Goal: Contribute content: Add original content to the website for others to see

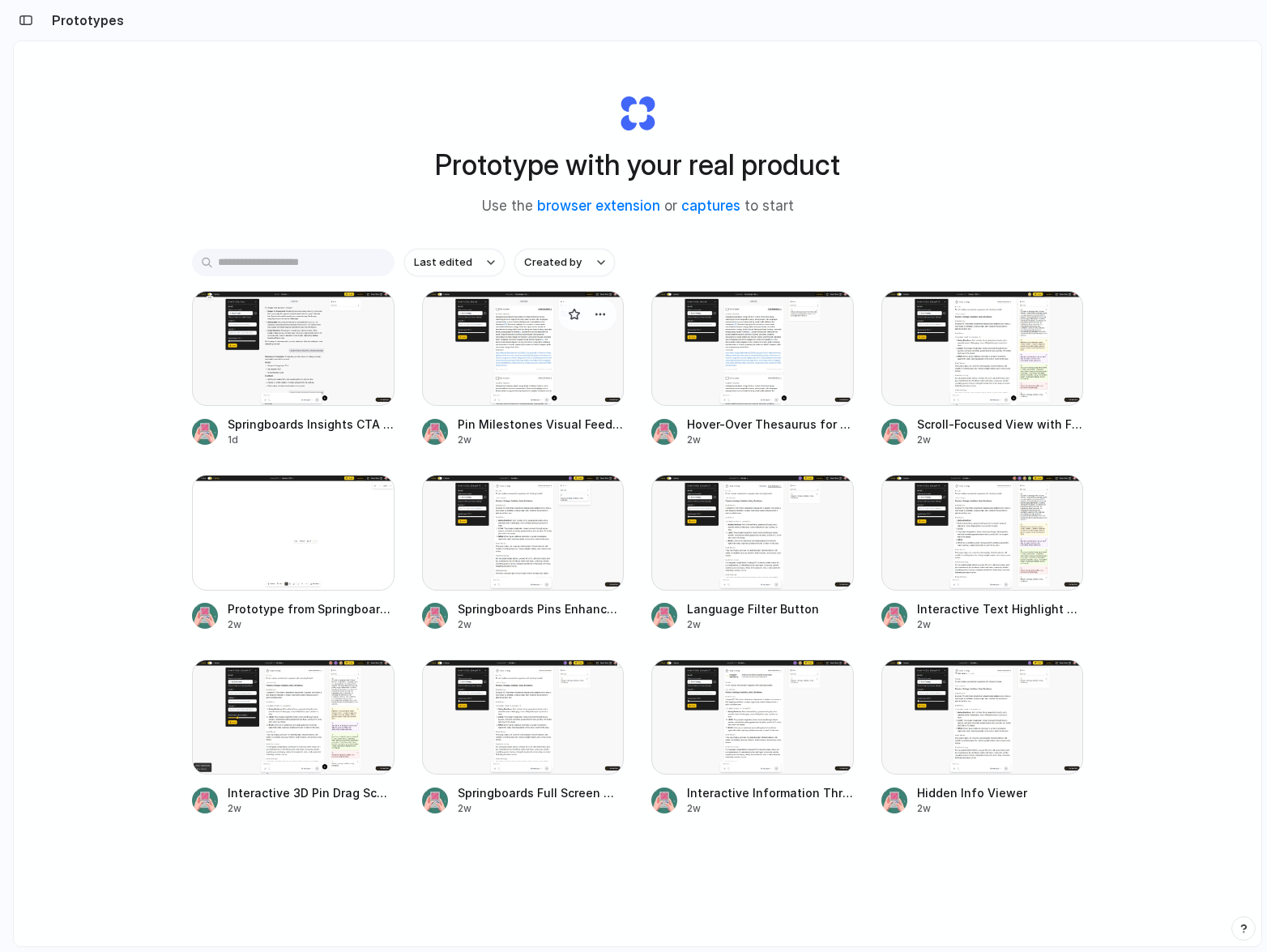
click at [503, 354] on div at bounding box center [523, 349] width 203 height 115
click at [768, 551] on div at bounding box center [753, 532] width 203 height 115
click at [295, 354] on div at bounding box center [293, 349] width 203 height 115
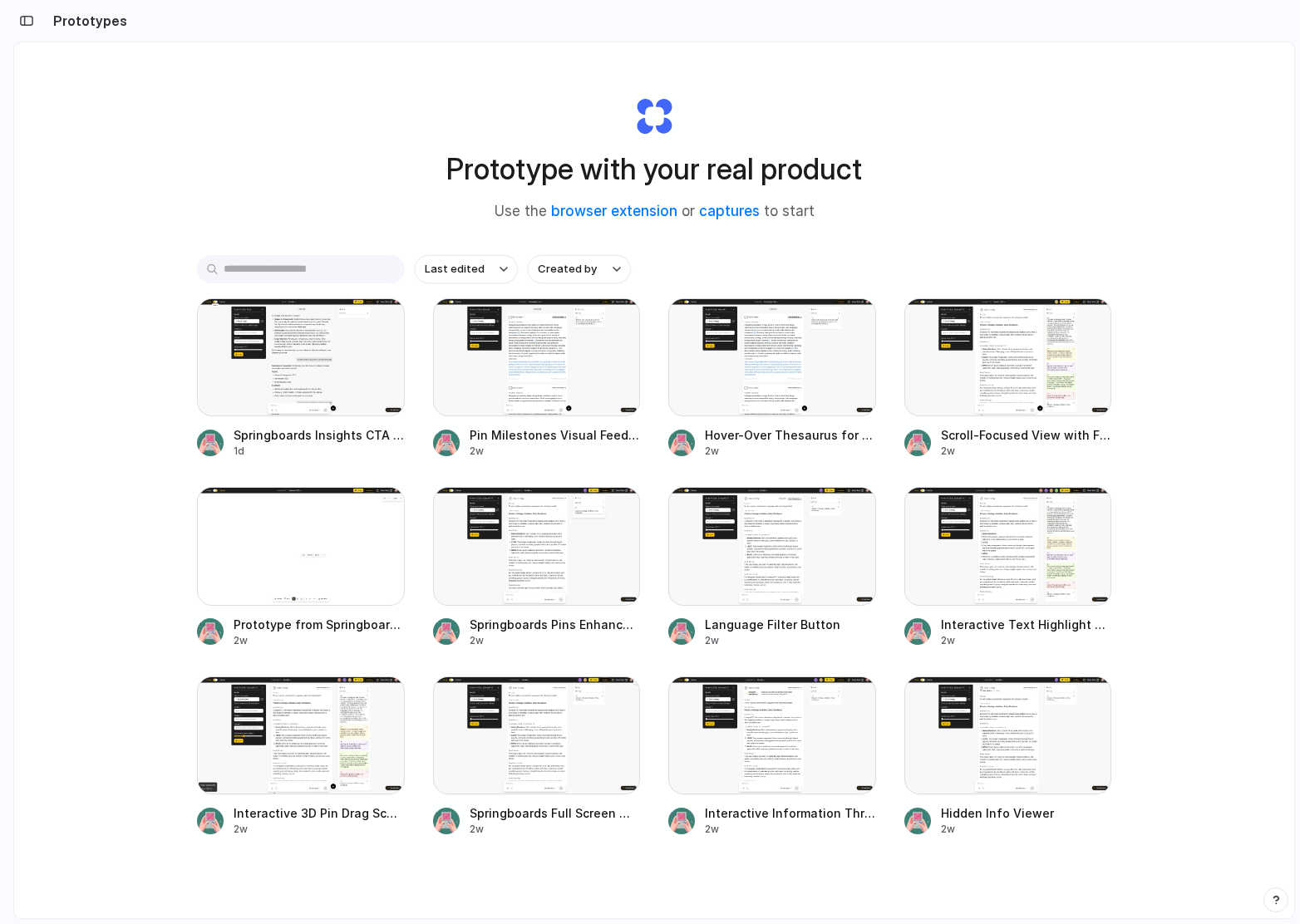
click at [356, 164] on div "Prototype with your real product Use the browser extension or captures to start" at bounding box center [654, 152] width 665 height 179
drag, startPoint x: 411, startPoint y: 155, endPoint x: 940, endPoint y: 128, distance: 529.7
click at [940, 128] on div "Prototype with your real product Use the browser extension or captures to start" at bounding box center [654, 152] width 665 height 179
click at [704, 157] on h1 "Prototype with your real product" at bounding box center [655, 169] width 416 height 44
drag, startPoint x: 869, startPoint y: 178, endPoint x: 358, endPoint y: 175, distance: 511.0
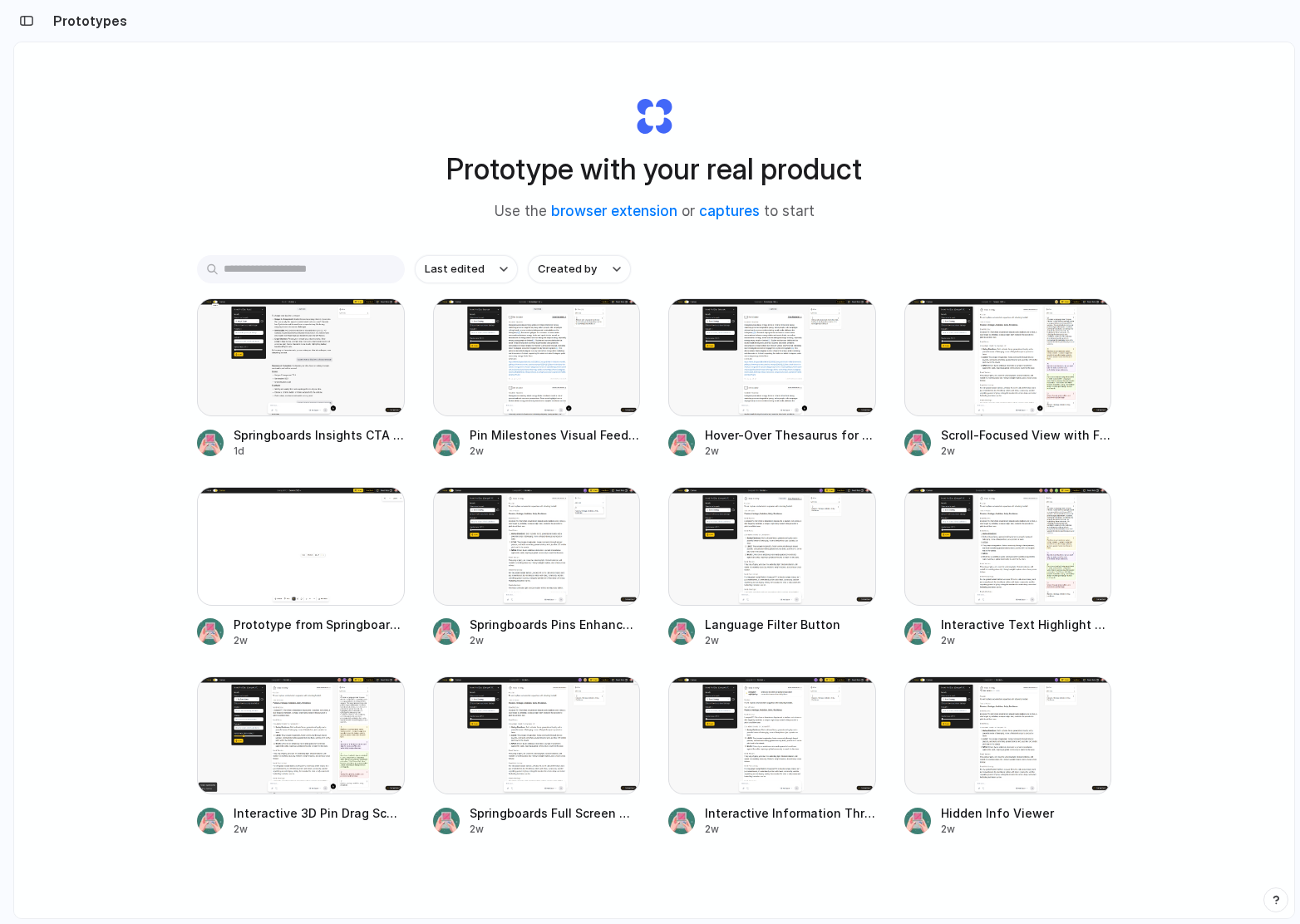
click at [358, 175] on div "Prototype with your real product Use the browser extension or captures to start" at bounding box center [654, 152] width 665 height 179
drag, startPoint x: 536, startPoint y: 167, endPoint x: 645, endPoint y: 164, distance: 109.0
click at [638, 164] on div "Prototype with your real product Use the browser extension or captures to start" at bounding box center [654, 152] width 665 height 179
click at [707, 153] on h1 "Prototype with your real product" at bounding box center [655, 169] width 416 height 44
click at [770, 564] on div at bounding box center [772, 546] width 208 height 118
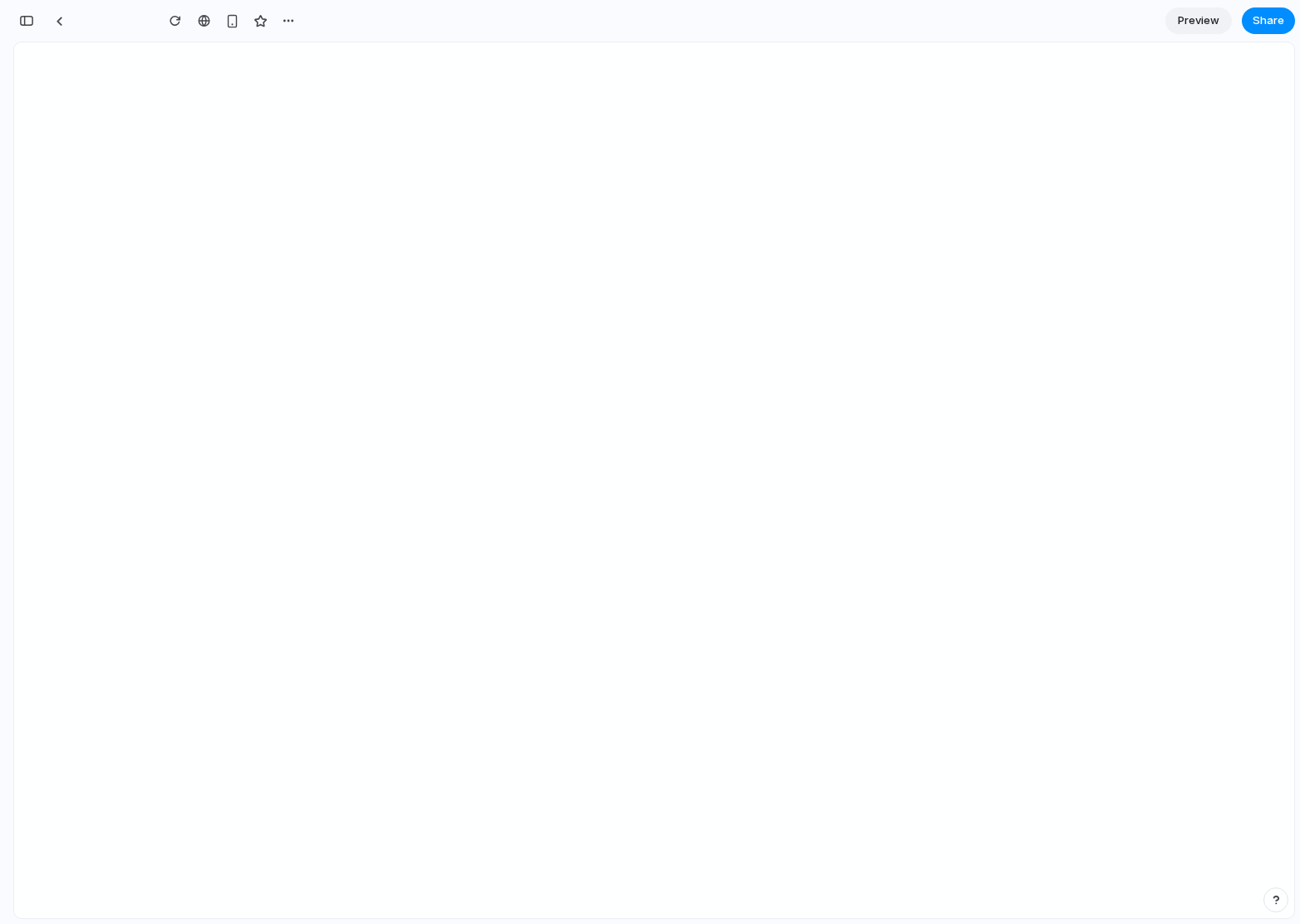
scroll to position [686, 0]
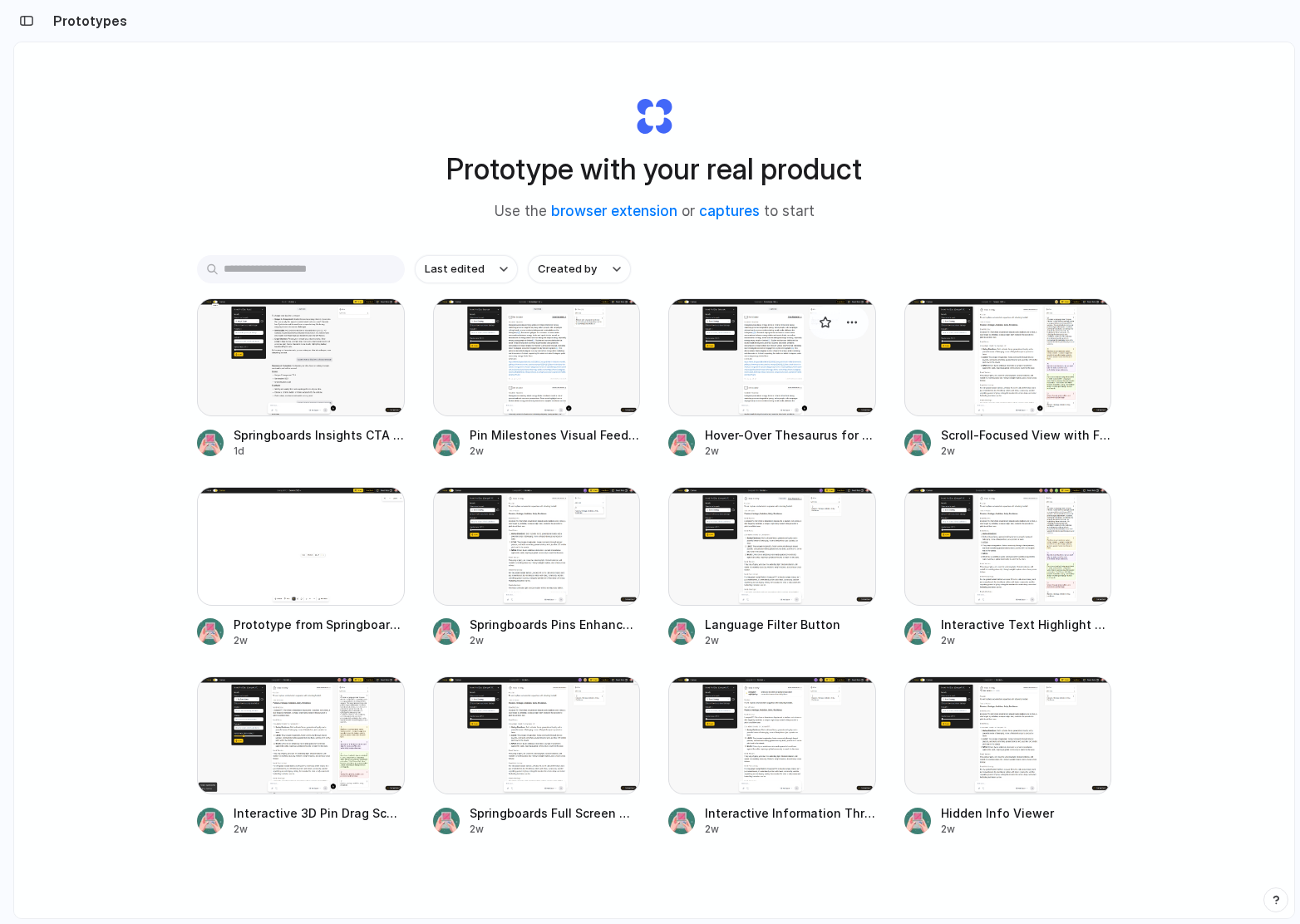
click at [752, 320] on div at bounding box center [772, 358] width 208 height 118
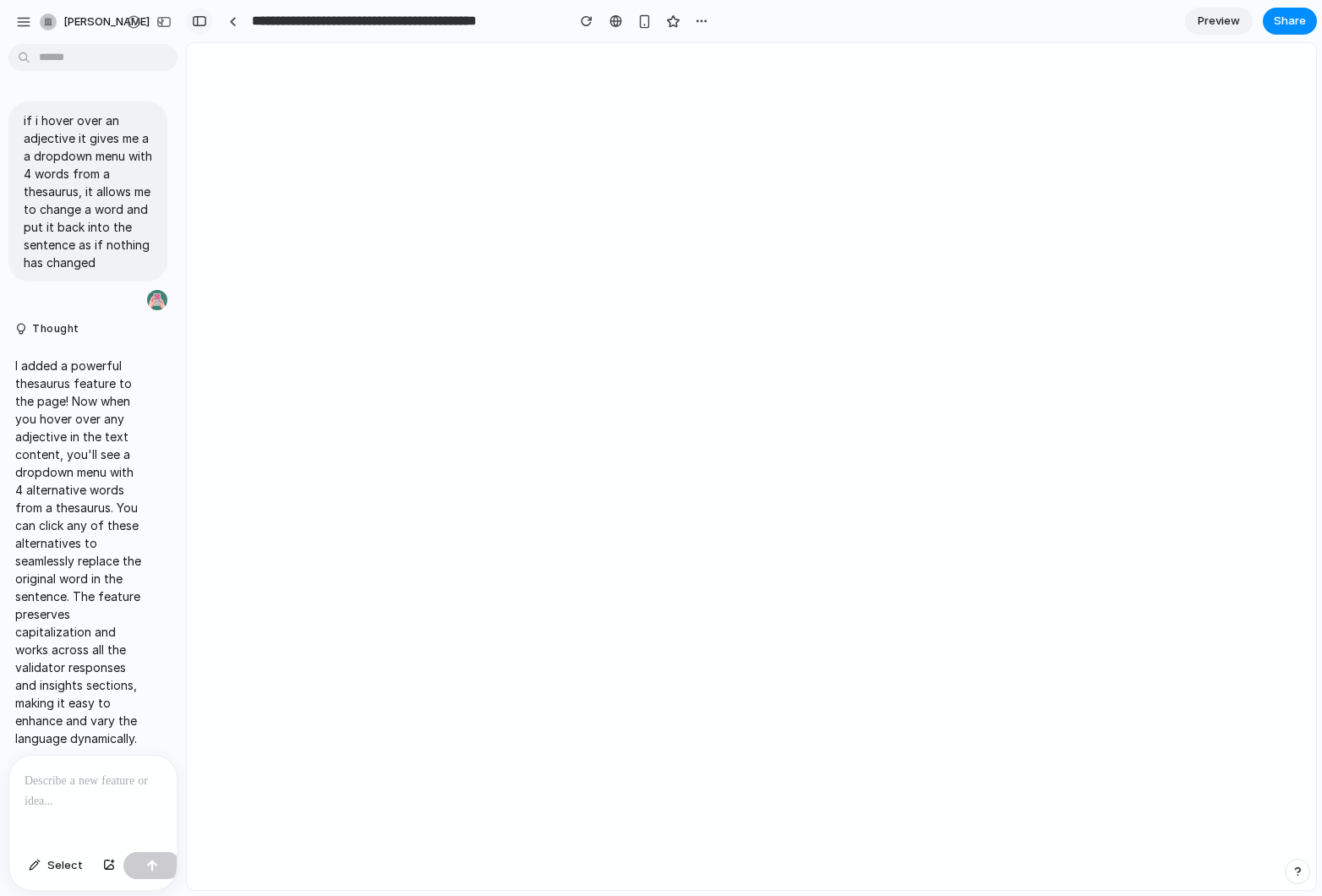
click at [200, 20] on div "button" at bounding box center [200, 21] width 15 height 12
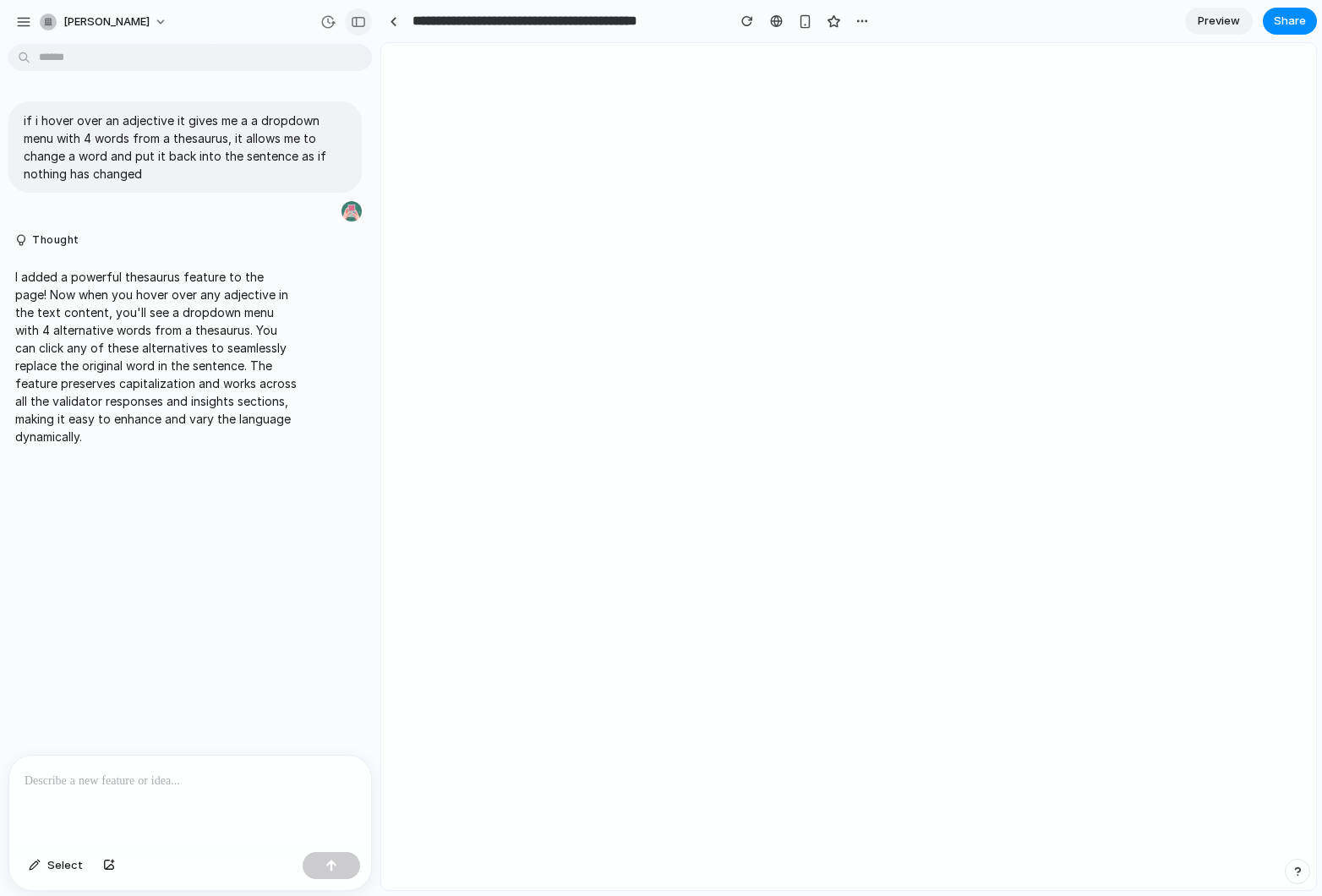
click at [360, 25] on div "button" at bounding box center [359, 22] width 15 height 12
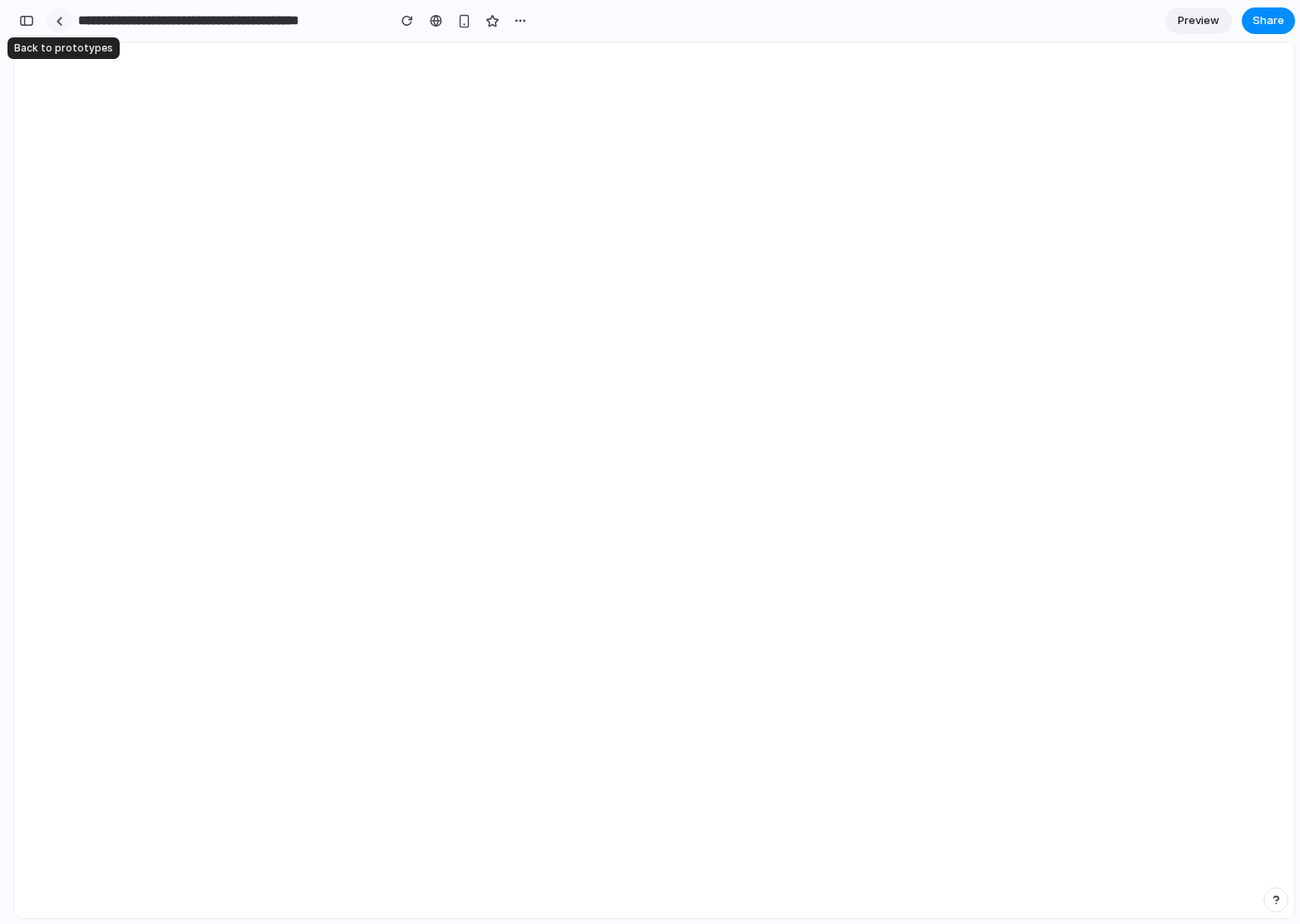
click at [65, 21] on link at bounding box center [58, 20] width 25 height 25
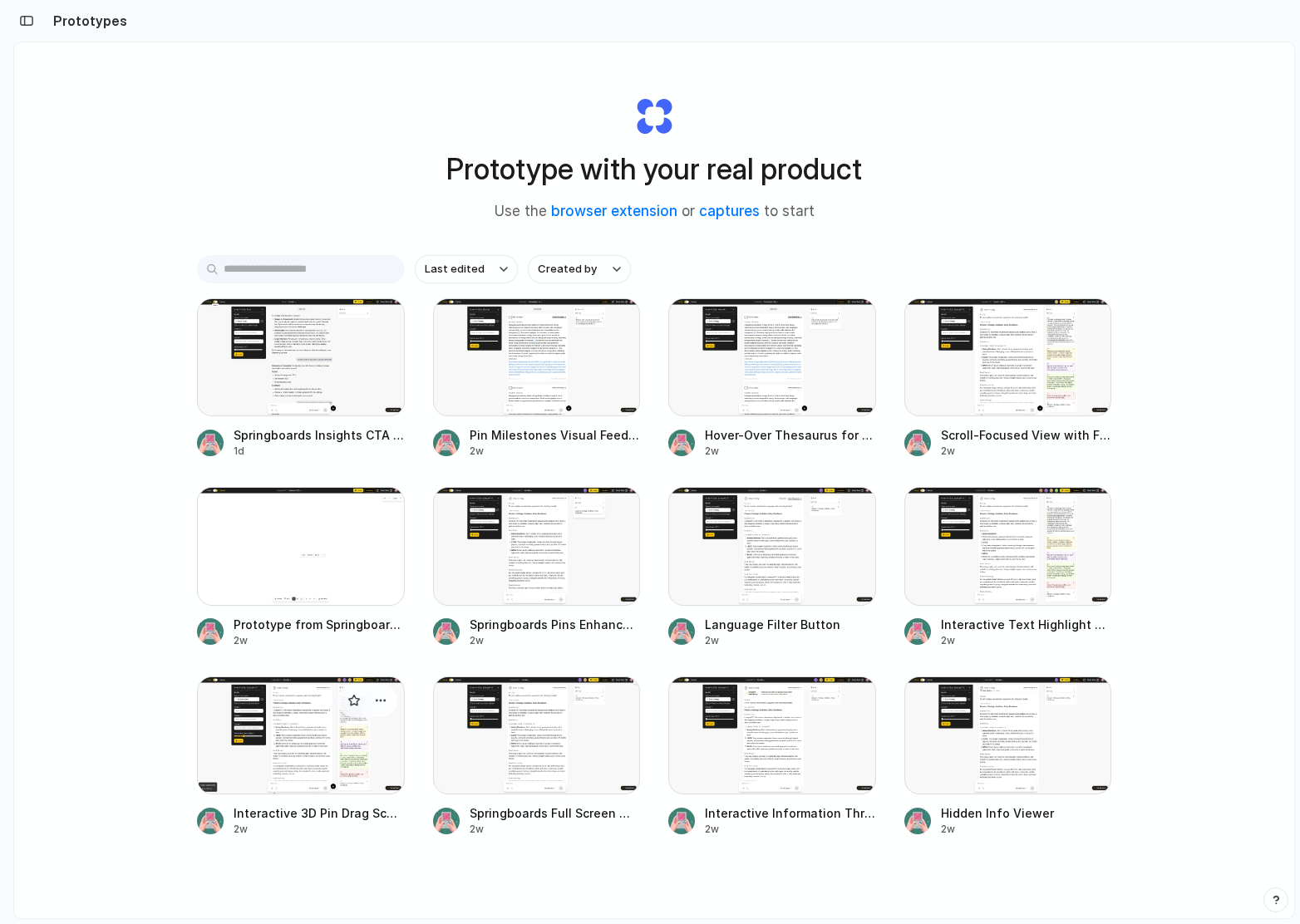
click at [294, 757] on div at bounding box center [301, 735] width 208 height 118
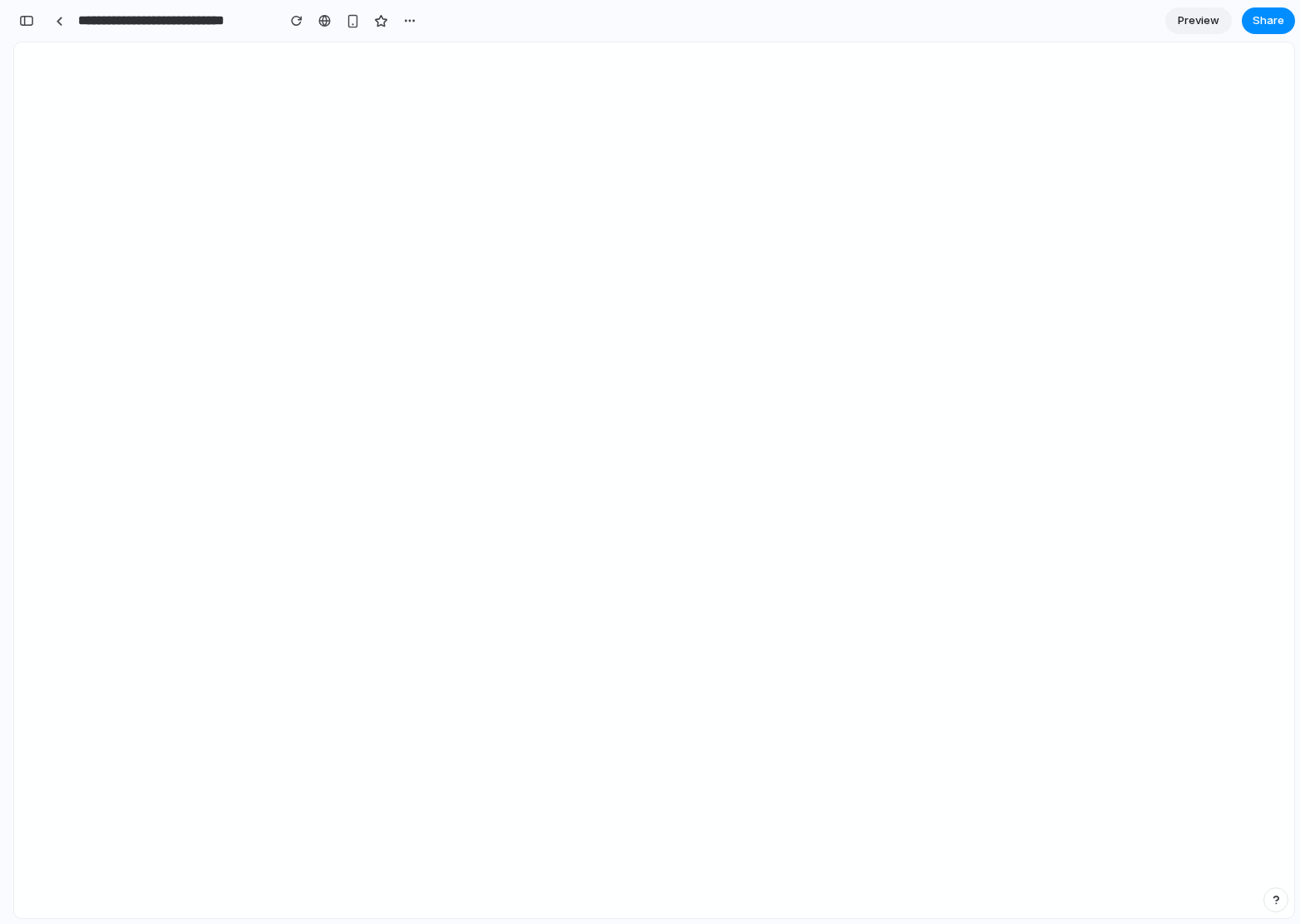
scroll to position [148, 0]
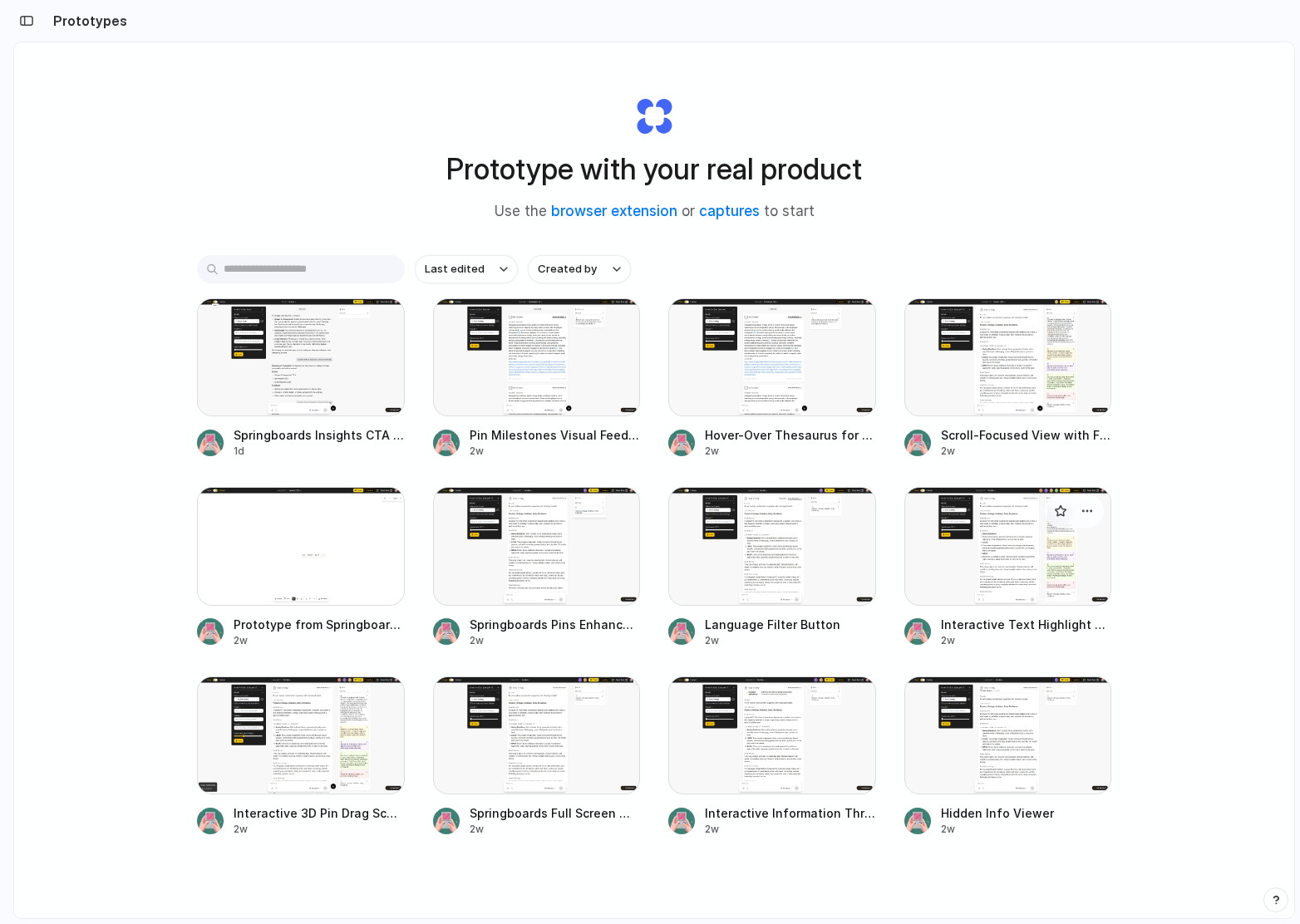
click at [1012, 570] on div at bounding box center [1009, 546] width 208 height 118
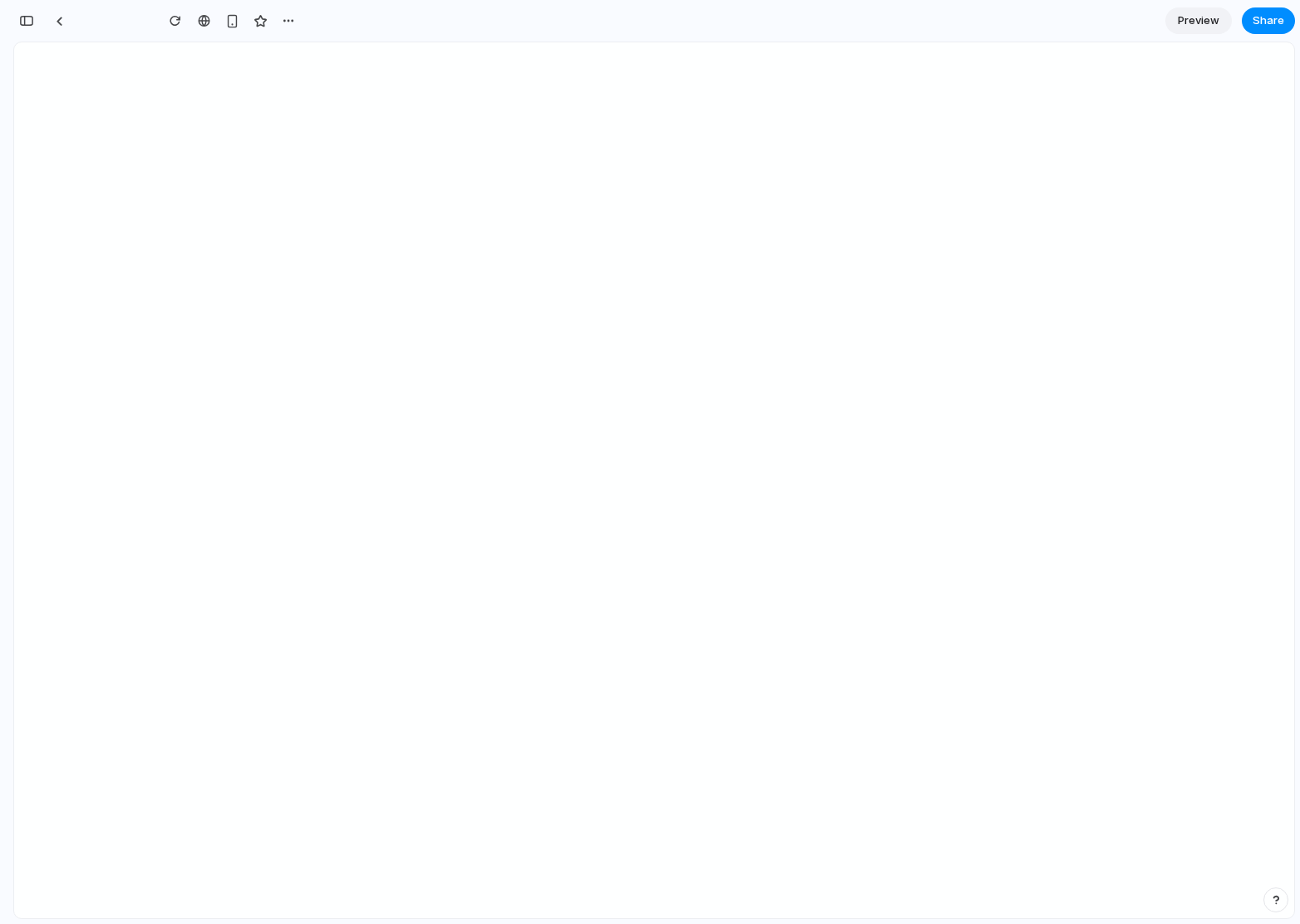
scroll to position [130, 0]
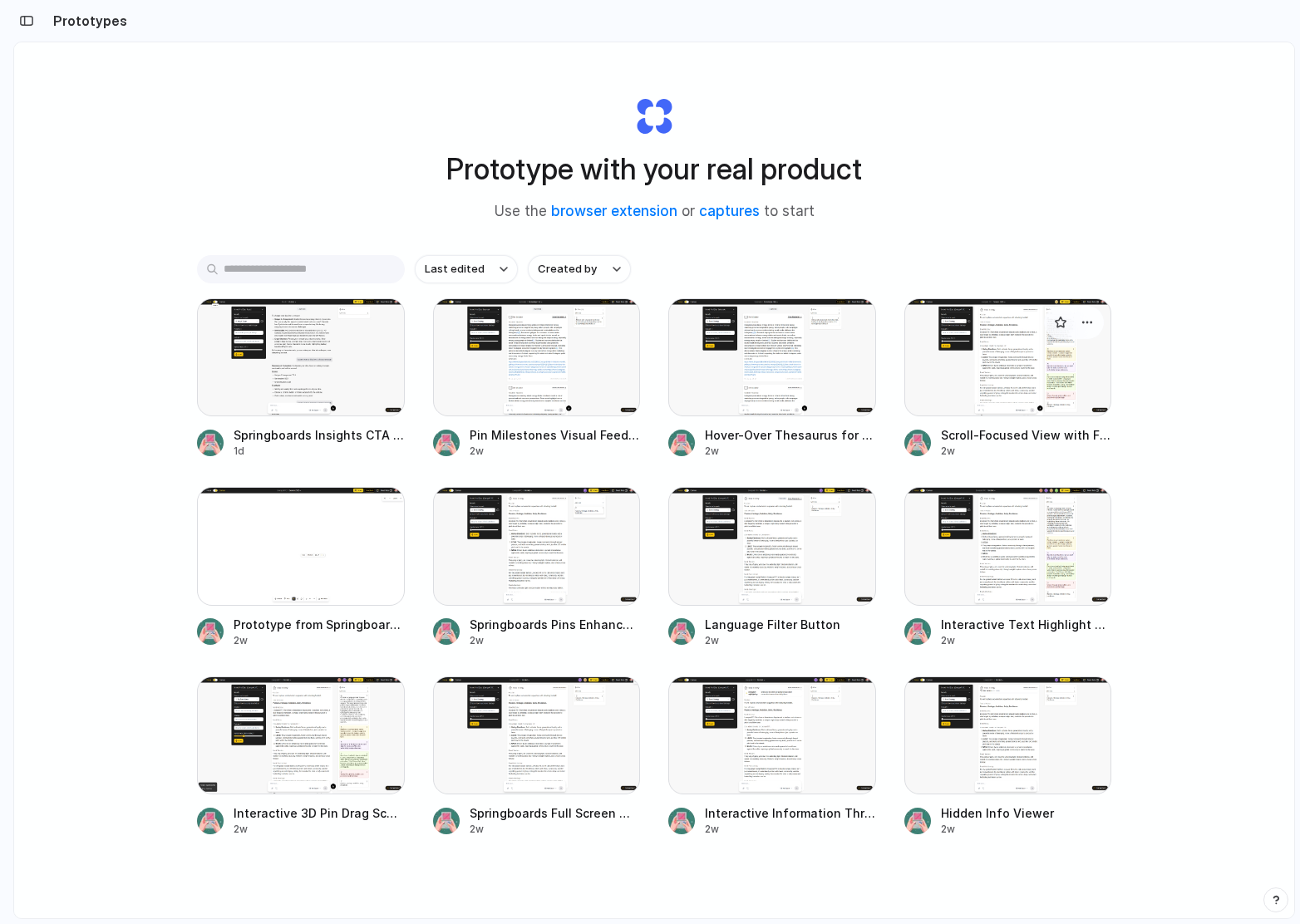
click at [1003, 369] on div at bounding box center [1009, 358] width 208 height 118
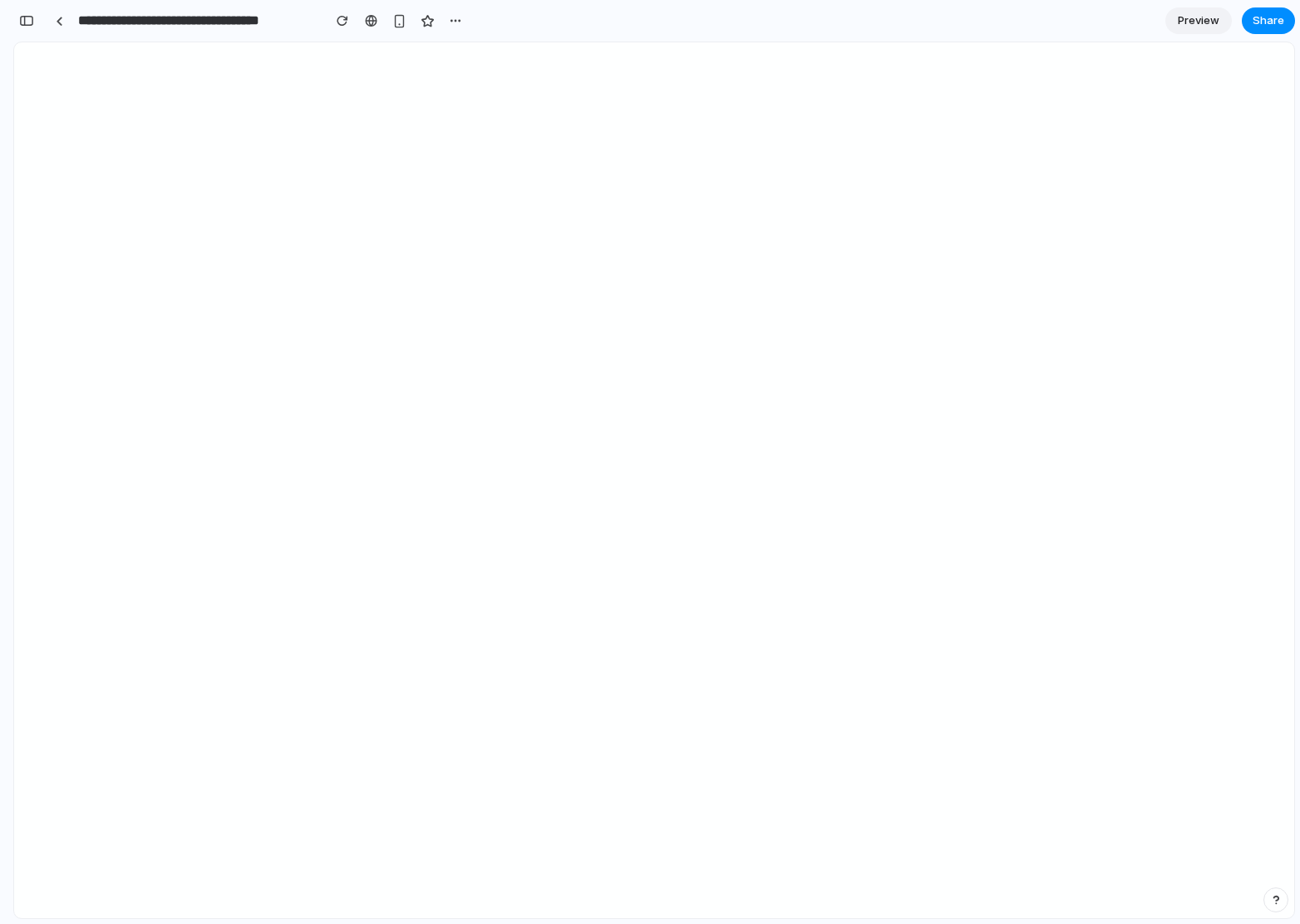
scroll to position [421, 0]
drag, startPoint x: 97, startPoint y: 18, endPoint x: 183, endPoint y: 25, distance: 86.3
click at [183, 25] on input "**********" at bounding box center [195, 20] width 242 height 30
click at [217, 21] on input "**********" at bounding box center [195, 20] width 242 height 30
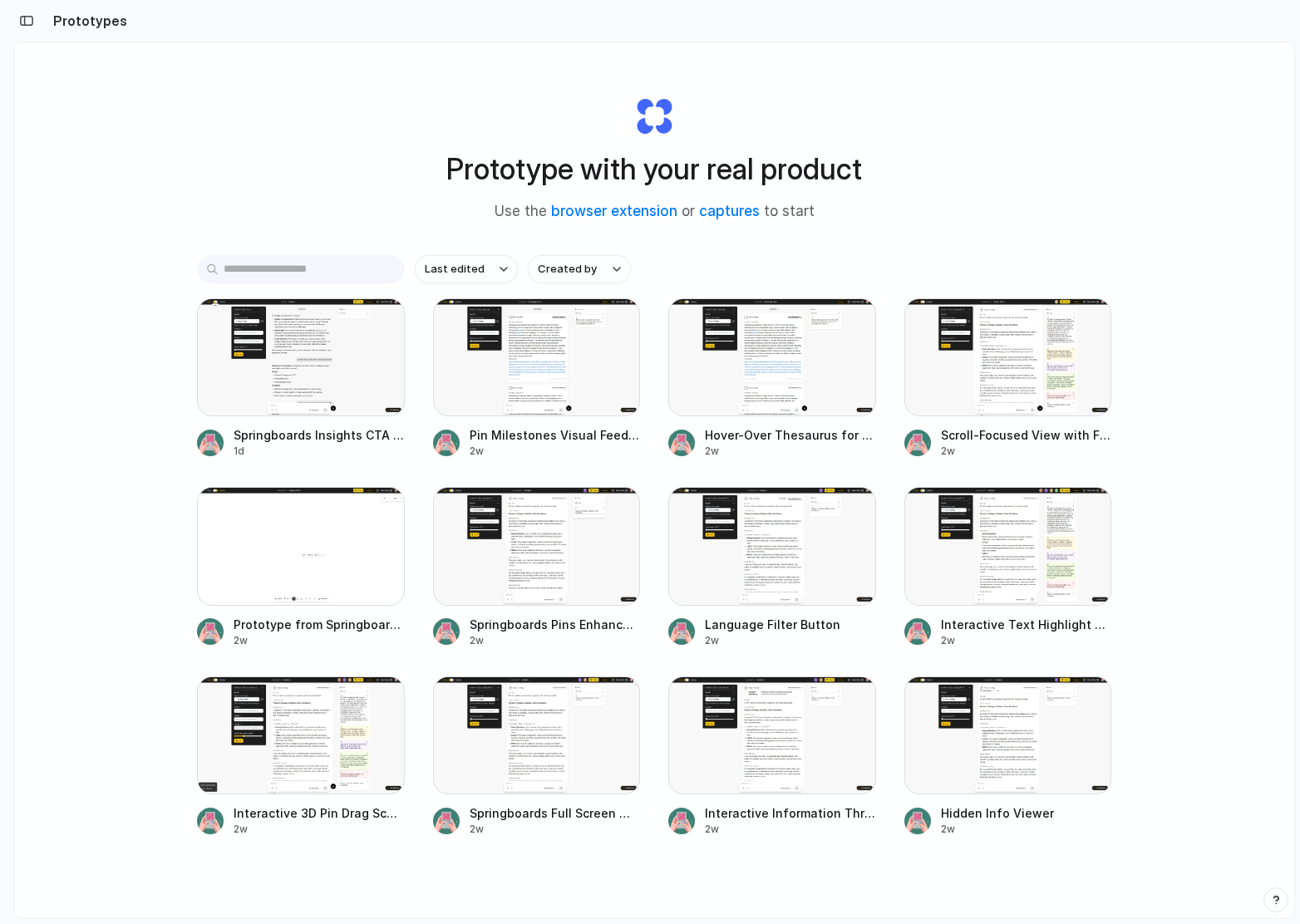
click at [1033, 263] on div "Last edited Created by" at bounding box center [654, 269] width 914 height 28
click at [1011, 369] on div at bounding box center [1009, 358] width 208 height 118
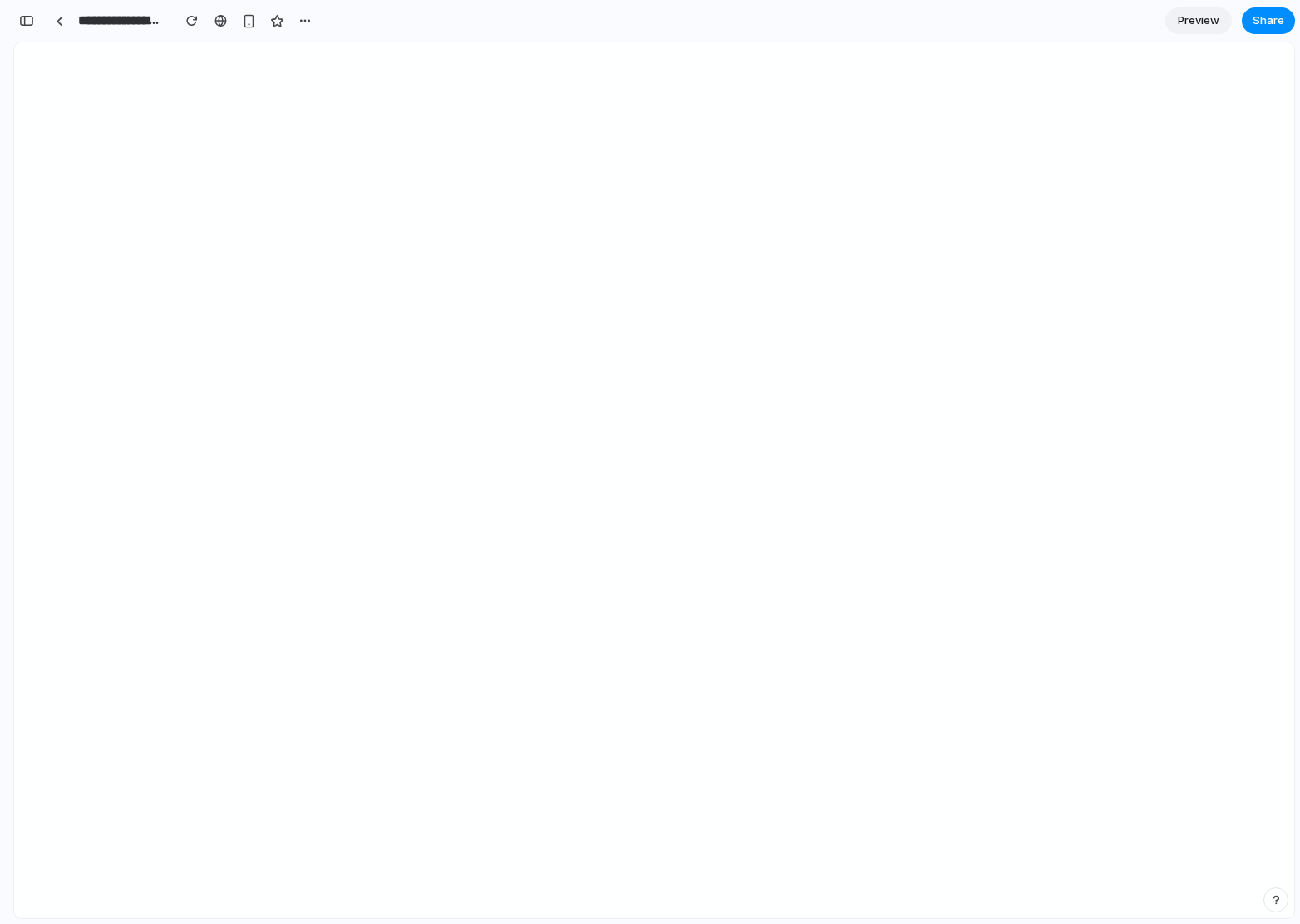
scroll to position [421, 0]
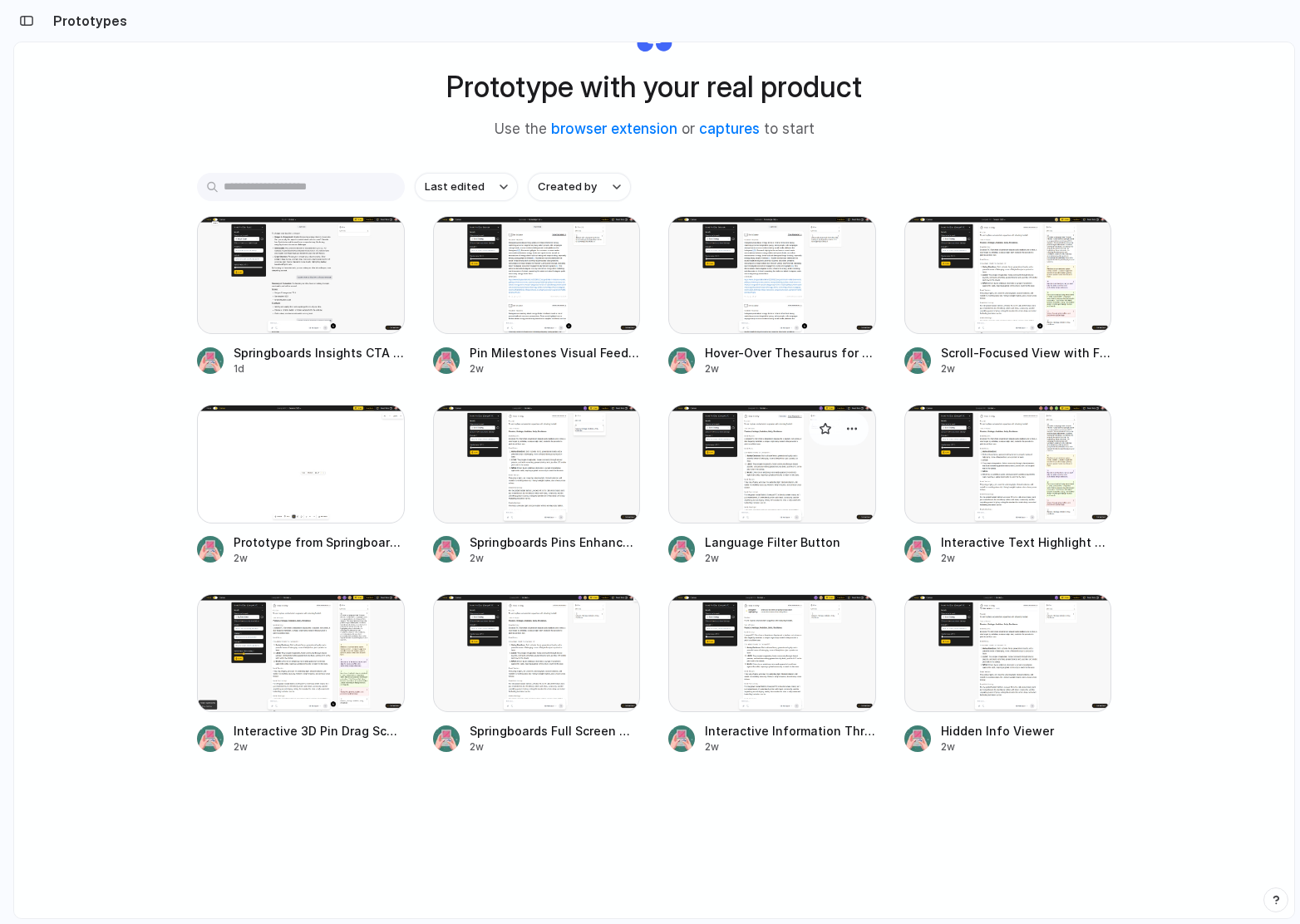
scroll to position [82, 0]
click at [1016, 287] on div at bounding box center [1009, 276] width 208 height 118
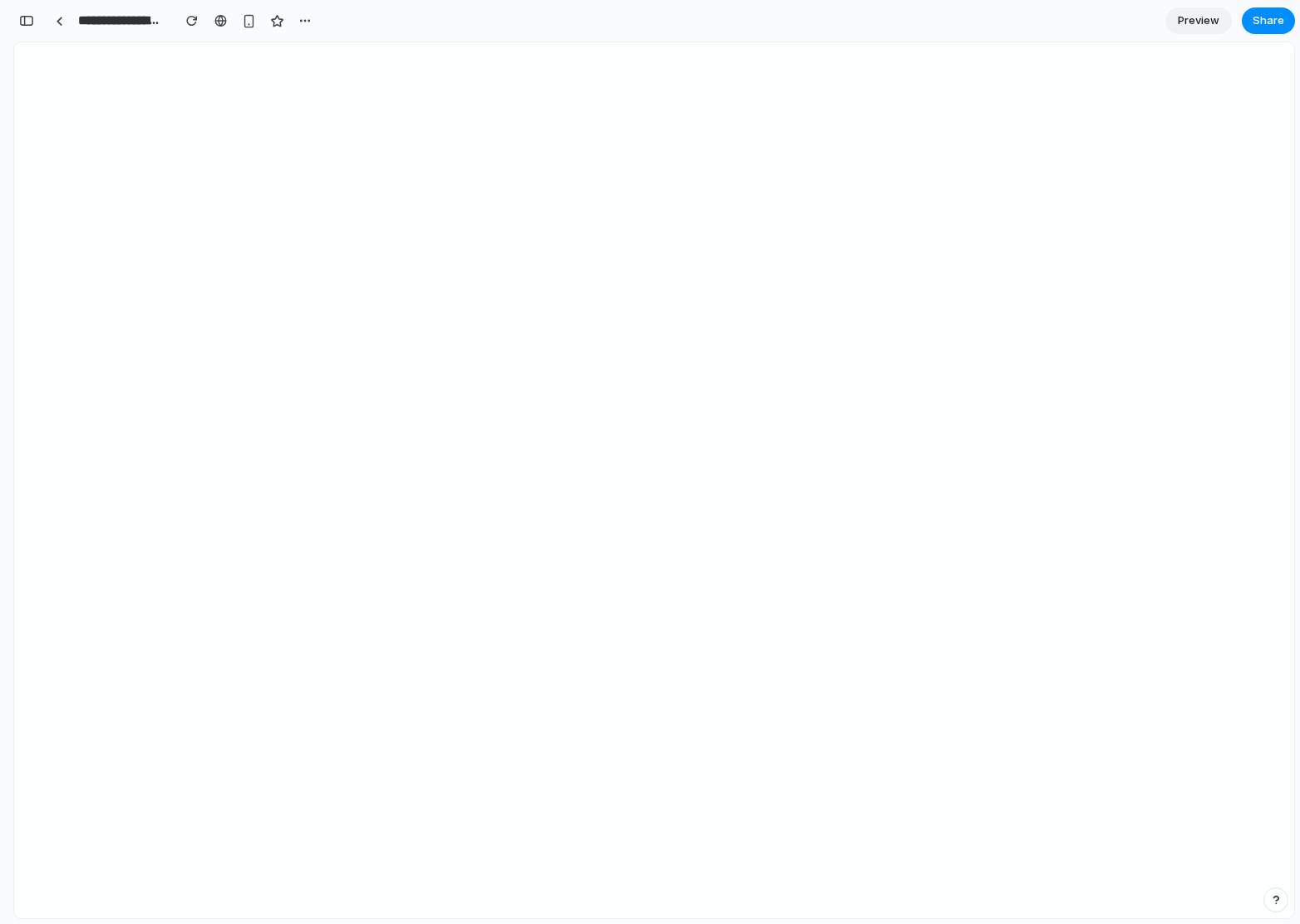
scroll to position [421, 0]
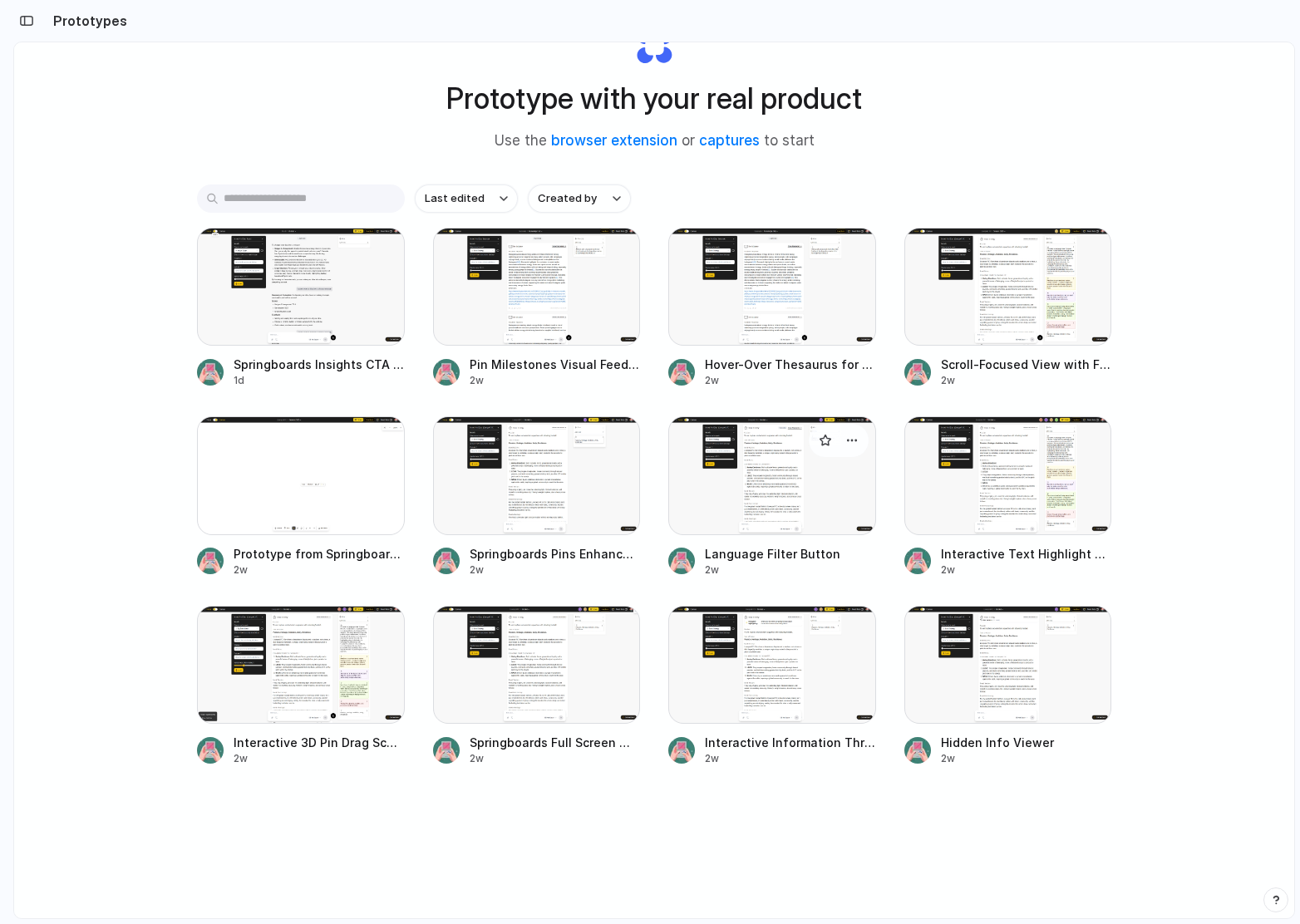
scroll to position [89, 0]
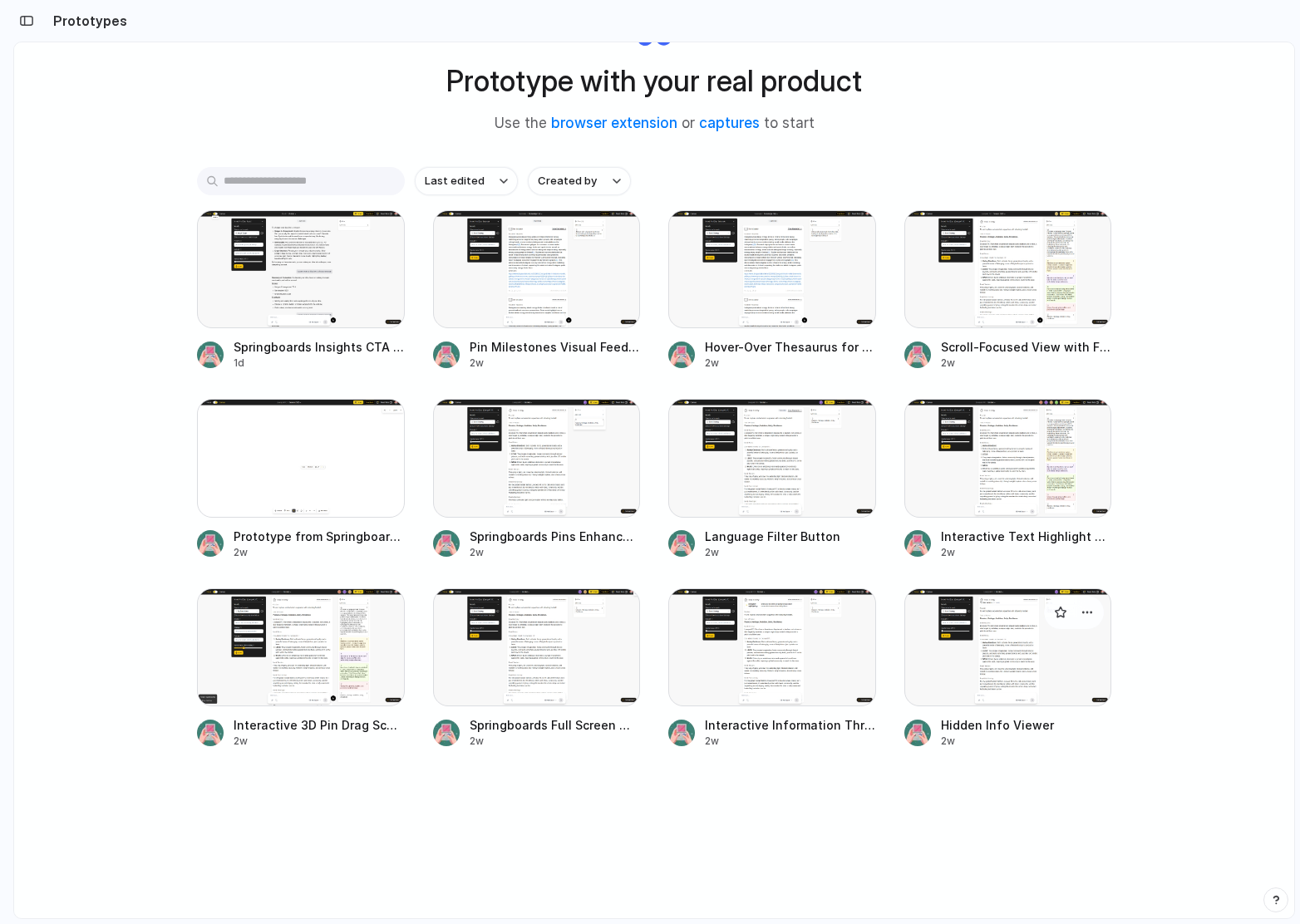
click at [1012, 673] on div at bounding box center [1009, 648] width 208 height 118
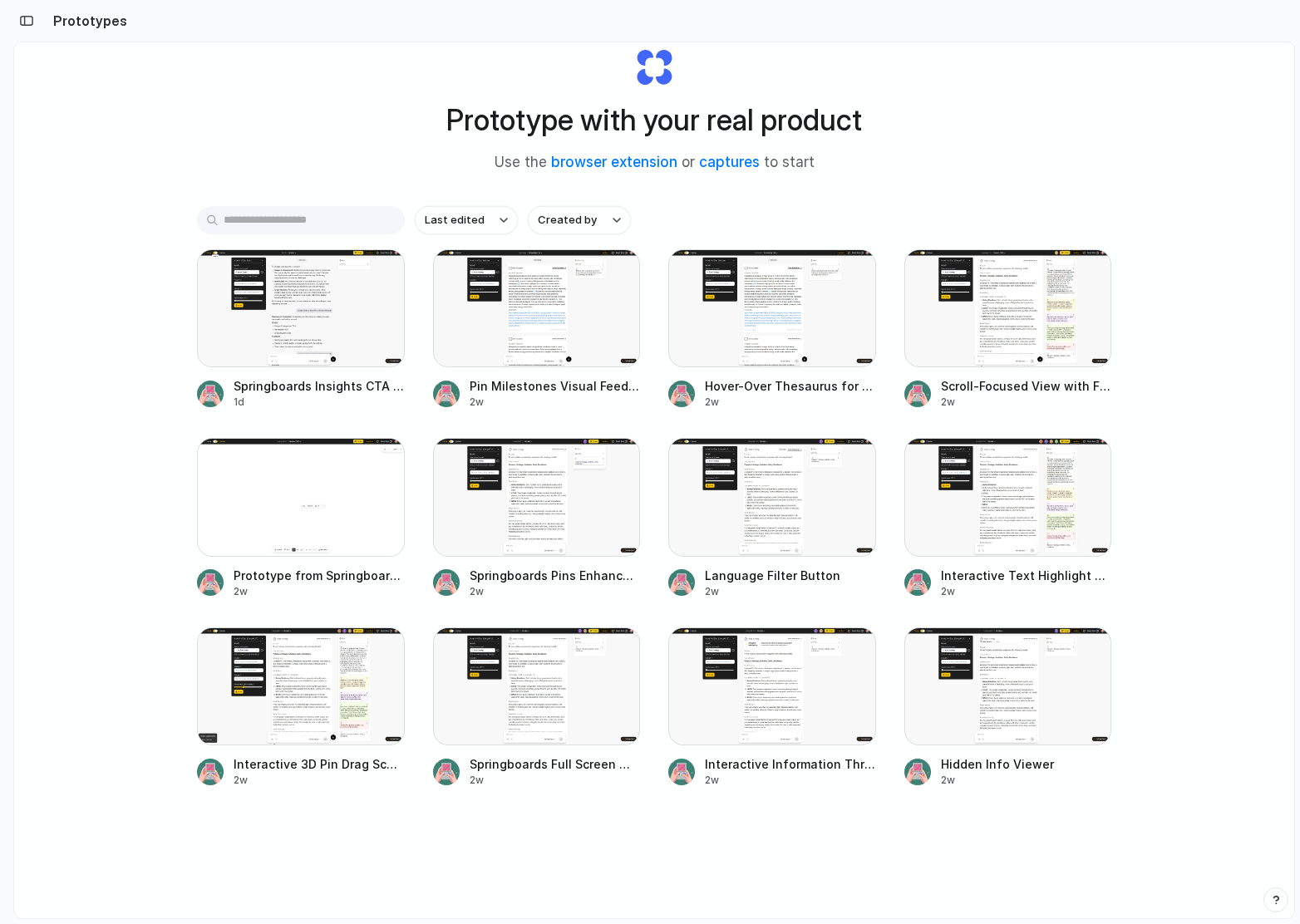
scroll to position [89, 0]
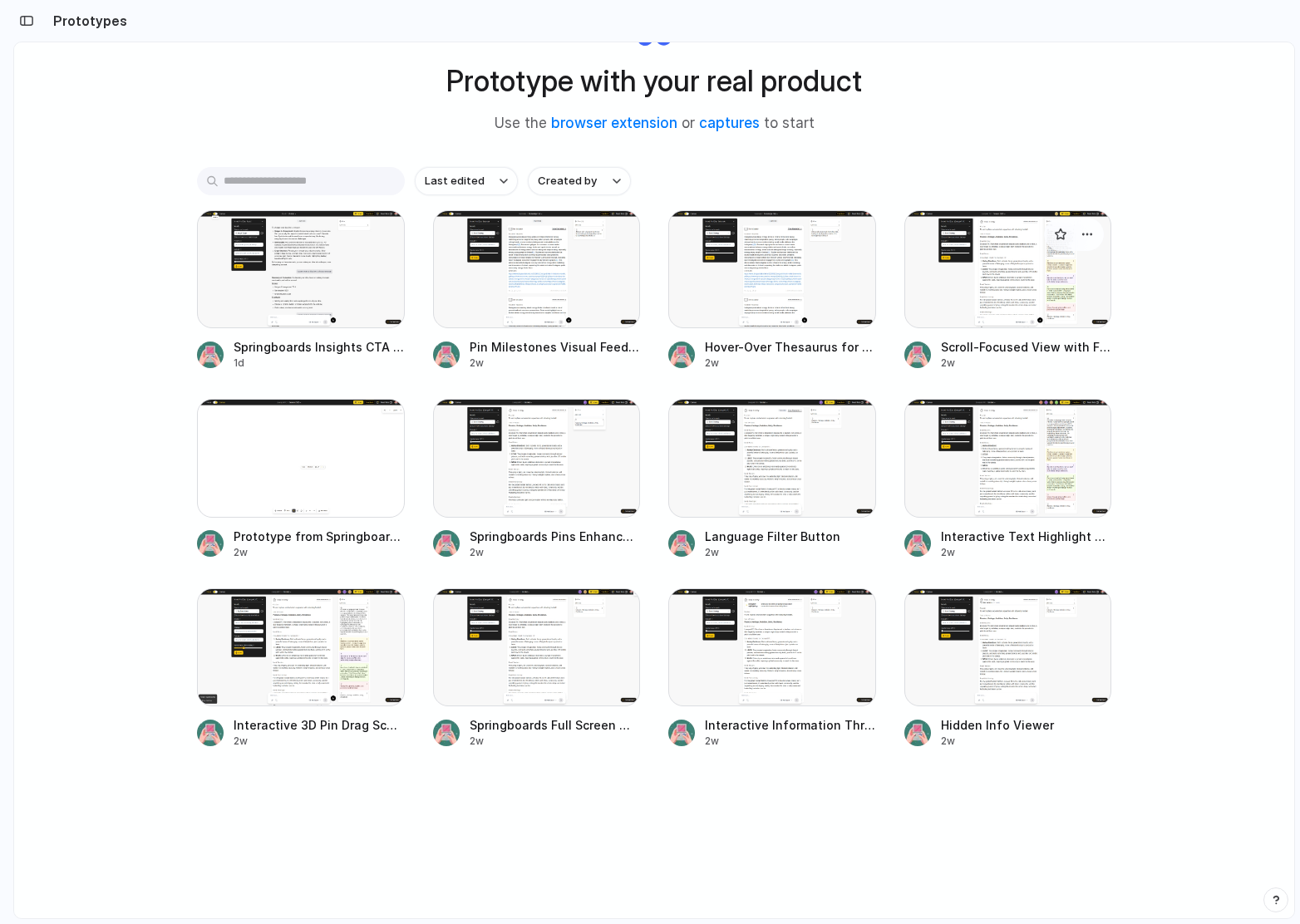
click at [1028, 292] on div at bounding box center [1009, 270] width 208 height 118
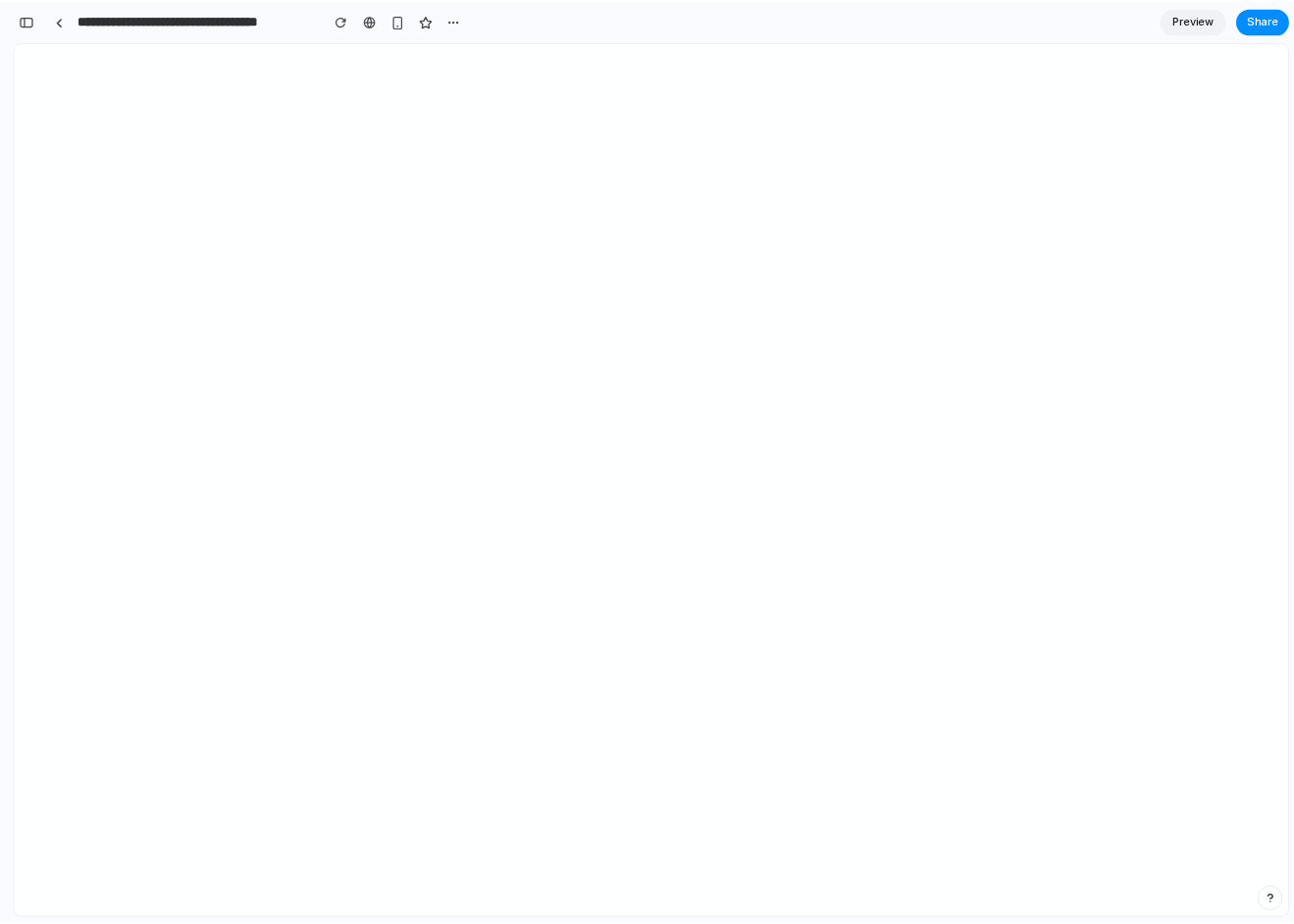
scroll to position [497, 0]
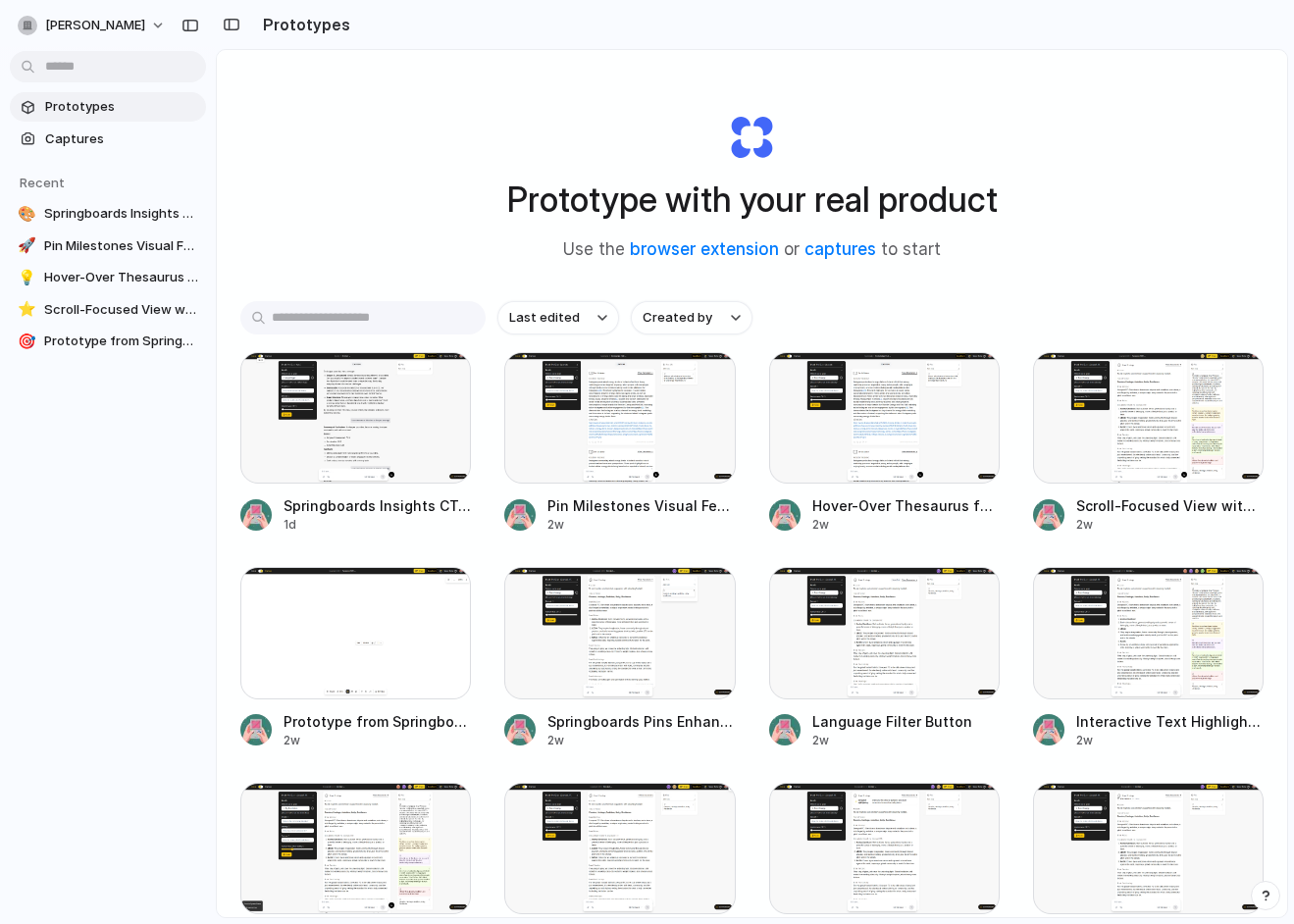
click at [1140, 283] on div "Prototype with your real product Use the browser extension or captures to start…" at bounding box center [751, 535] width 1070 height 971
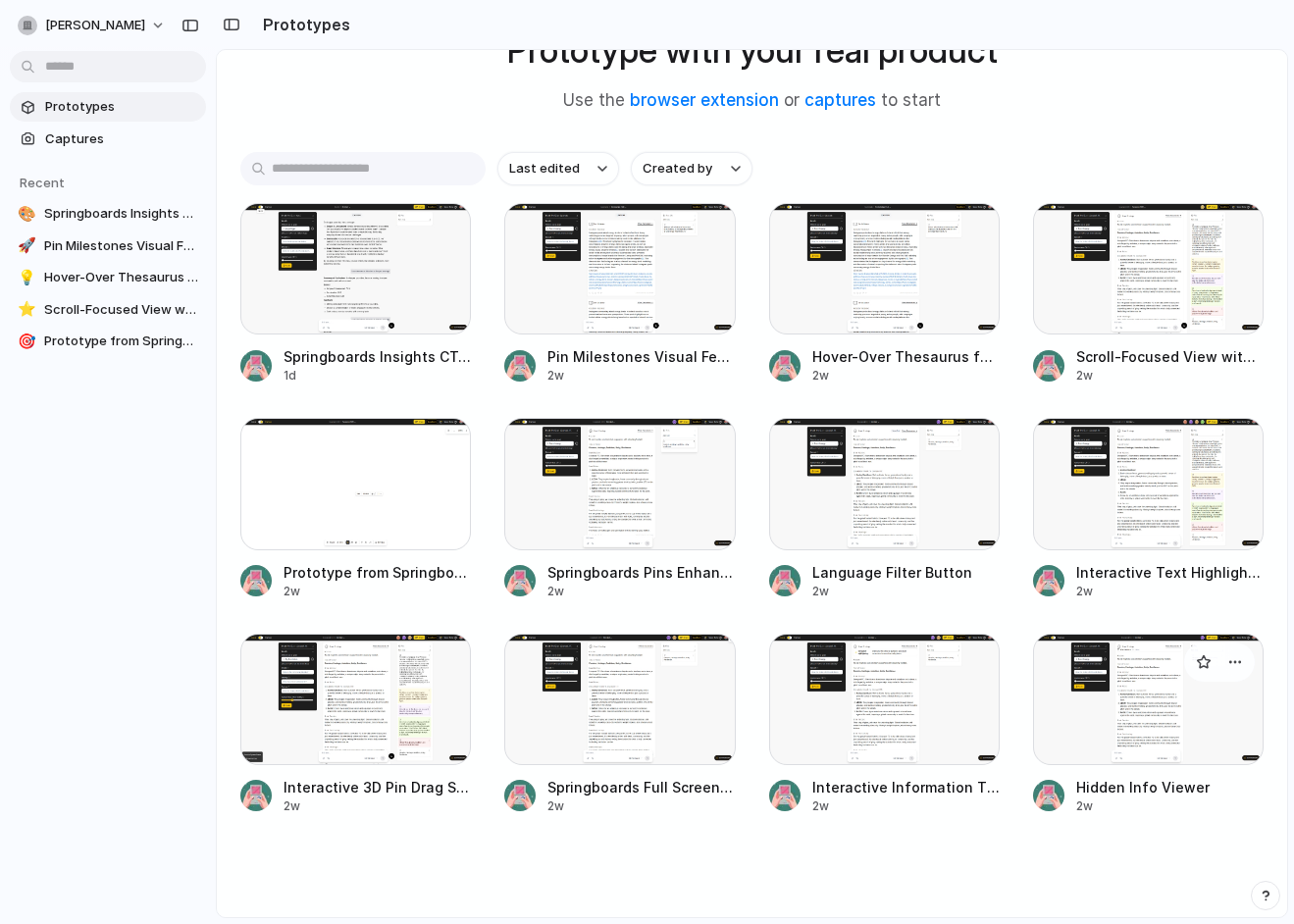
scroll to position [150, 0]
click at [1142, 494] on div at bounding box center [1147, 483] width 230 height 132
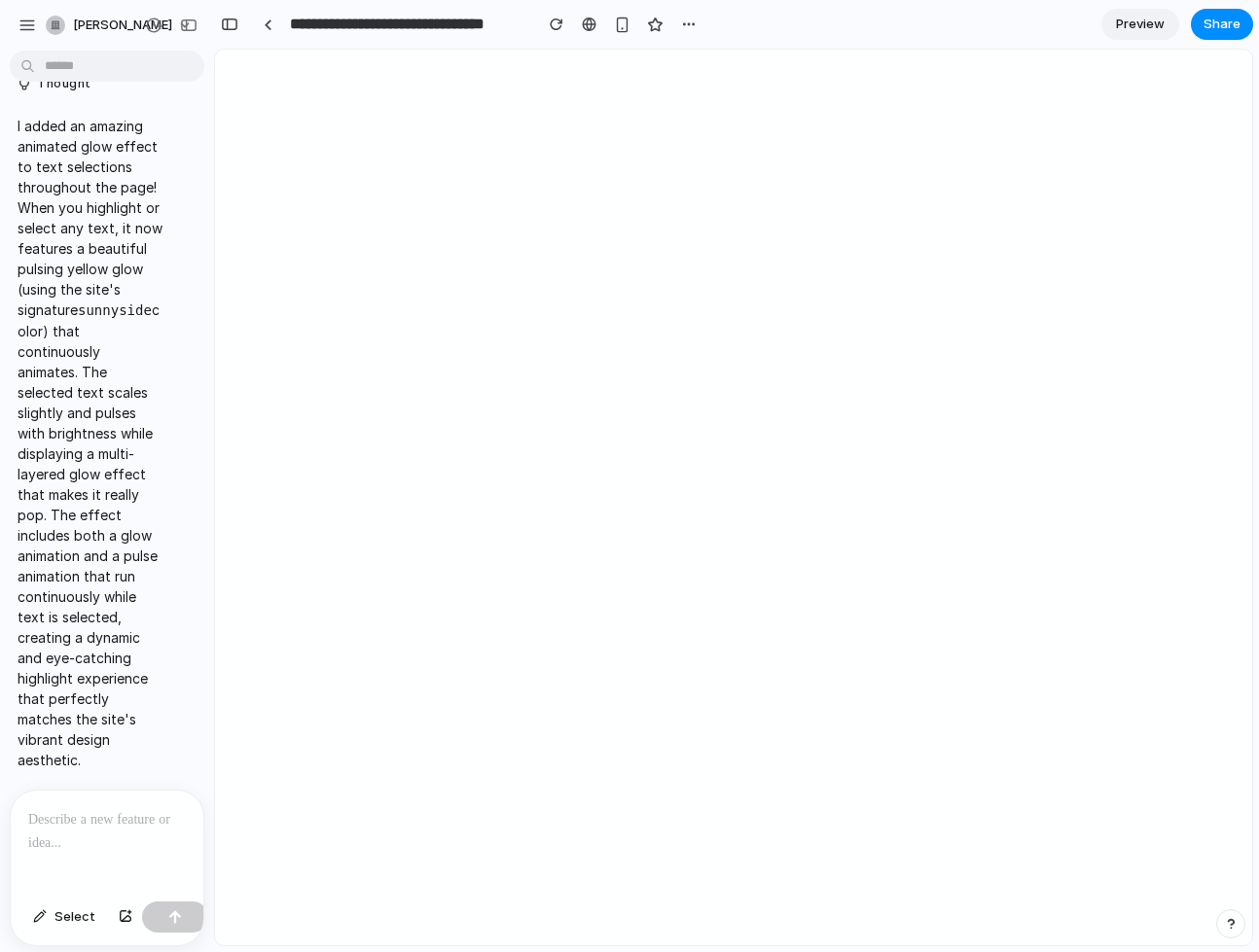
scroll to position [282, 0]
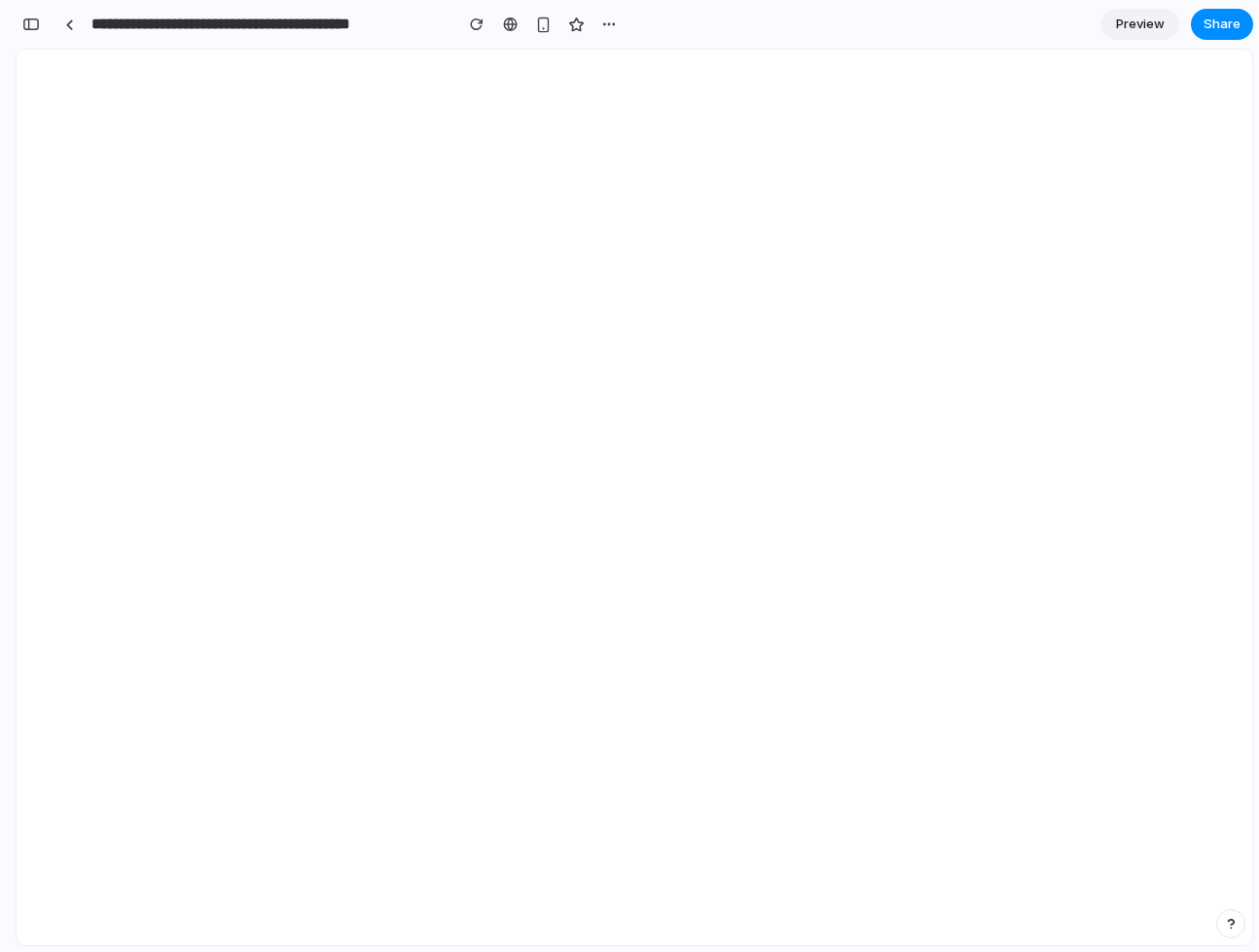
scroll to position [119, 0]
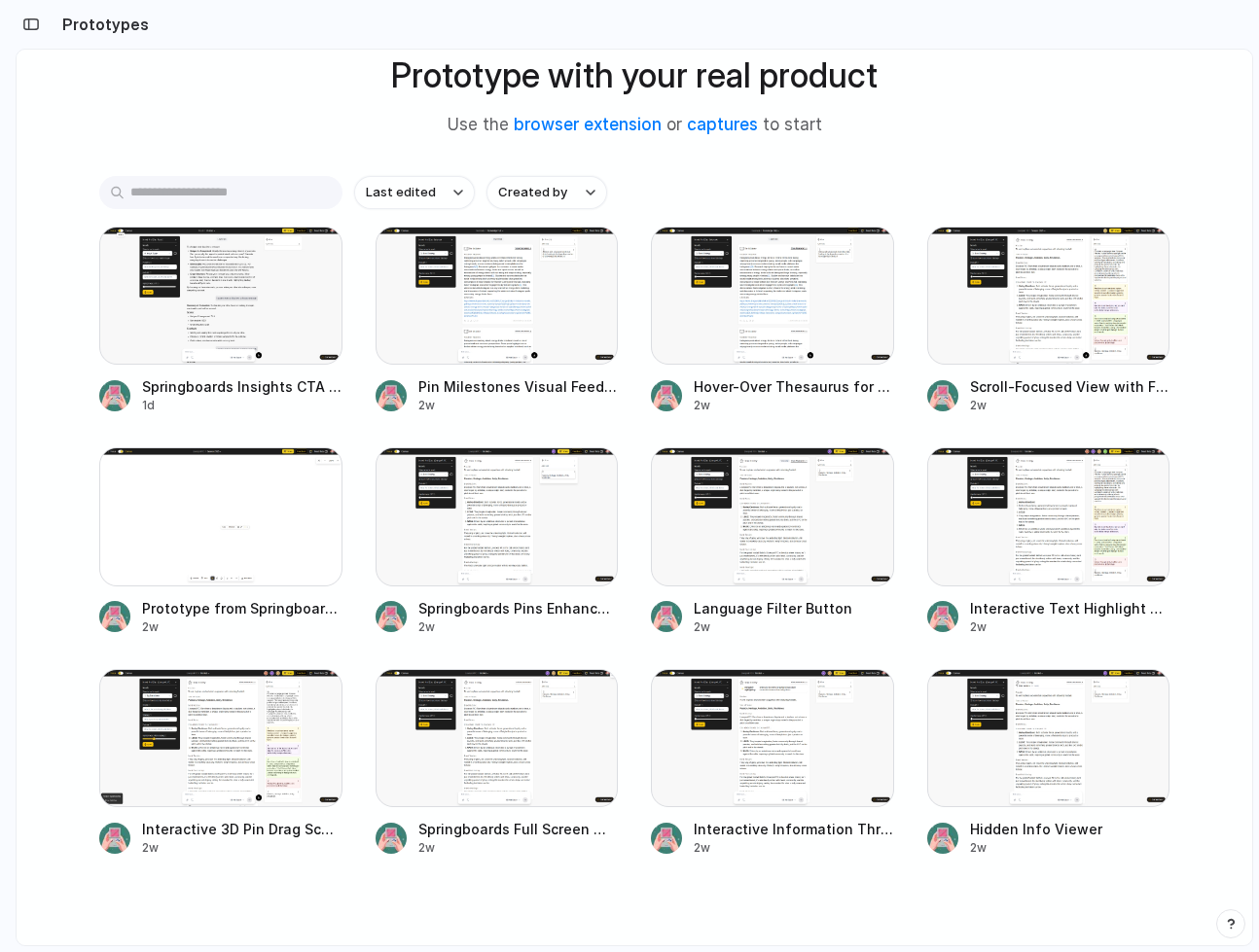
scroll to position [125, 0]
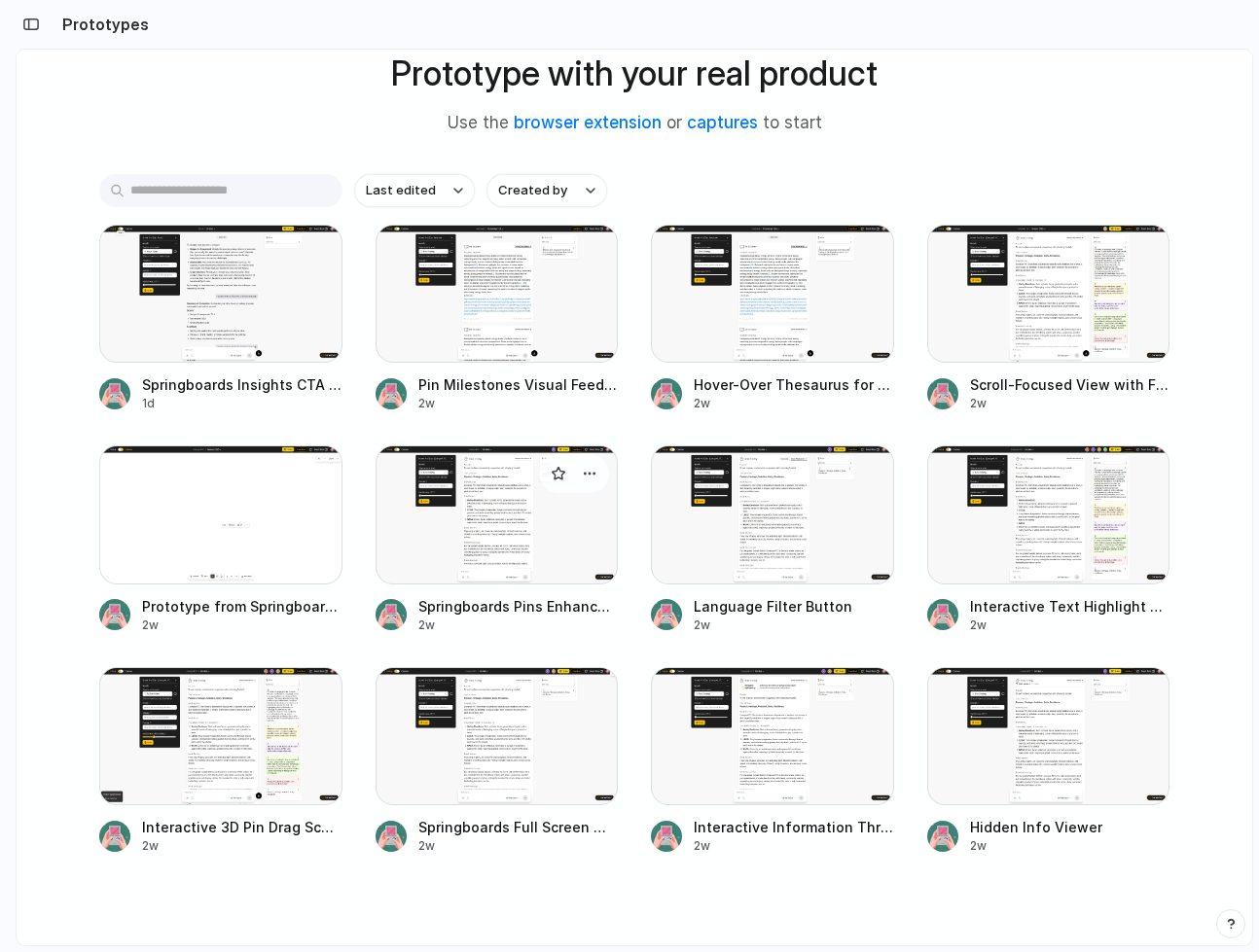
click at [487, 534] on div at bounding box center [497, 515] width 243 height 139
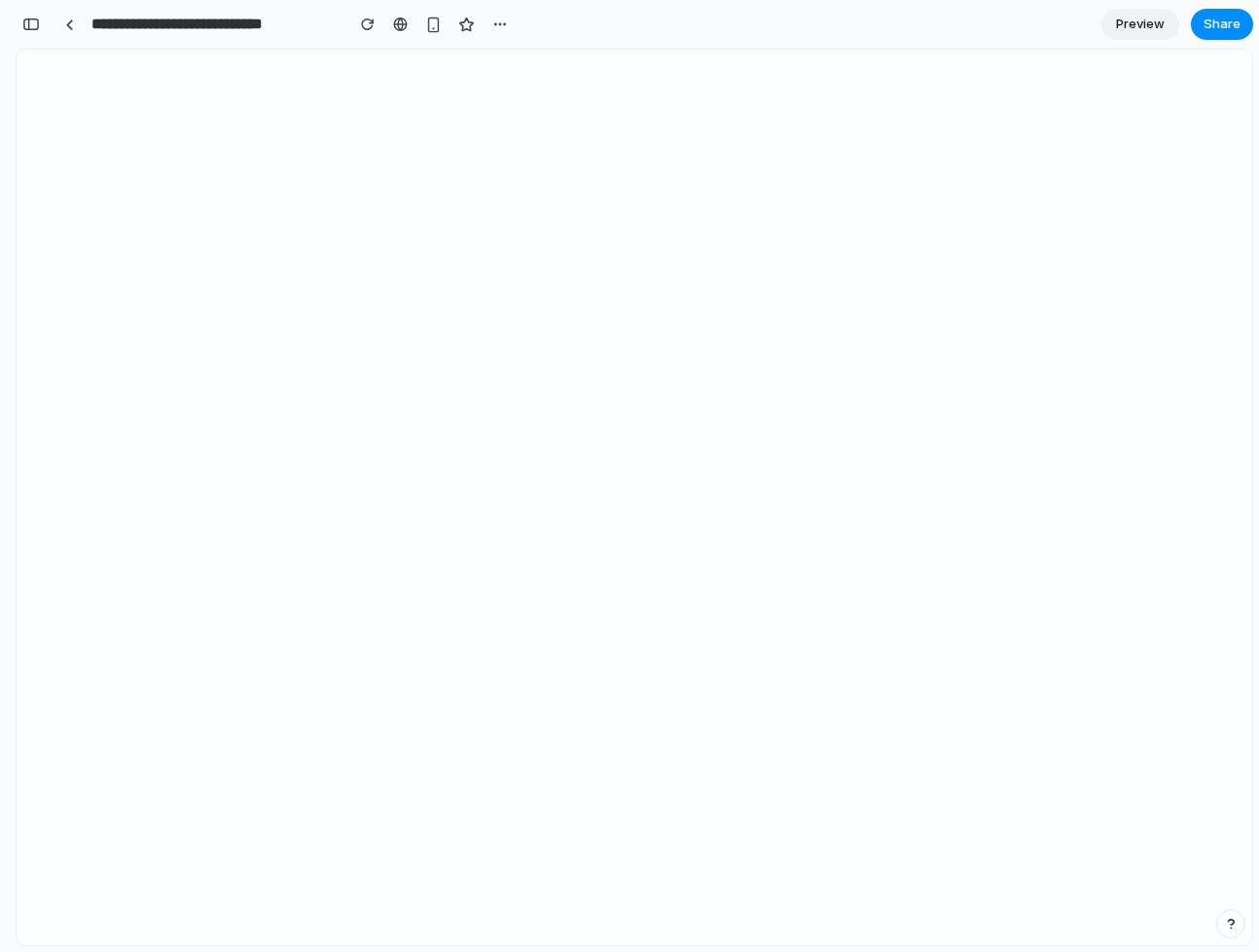
scroll to position [2410, 0]
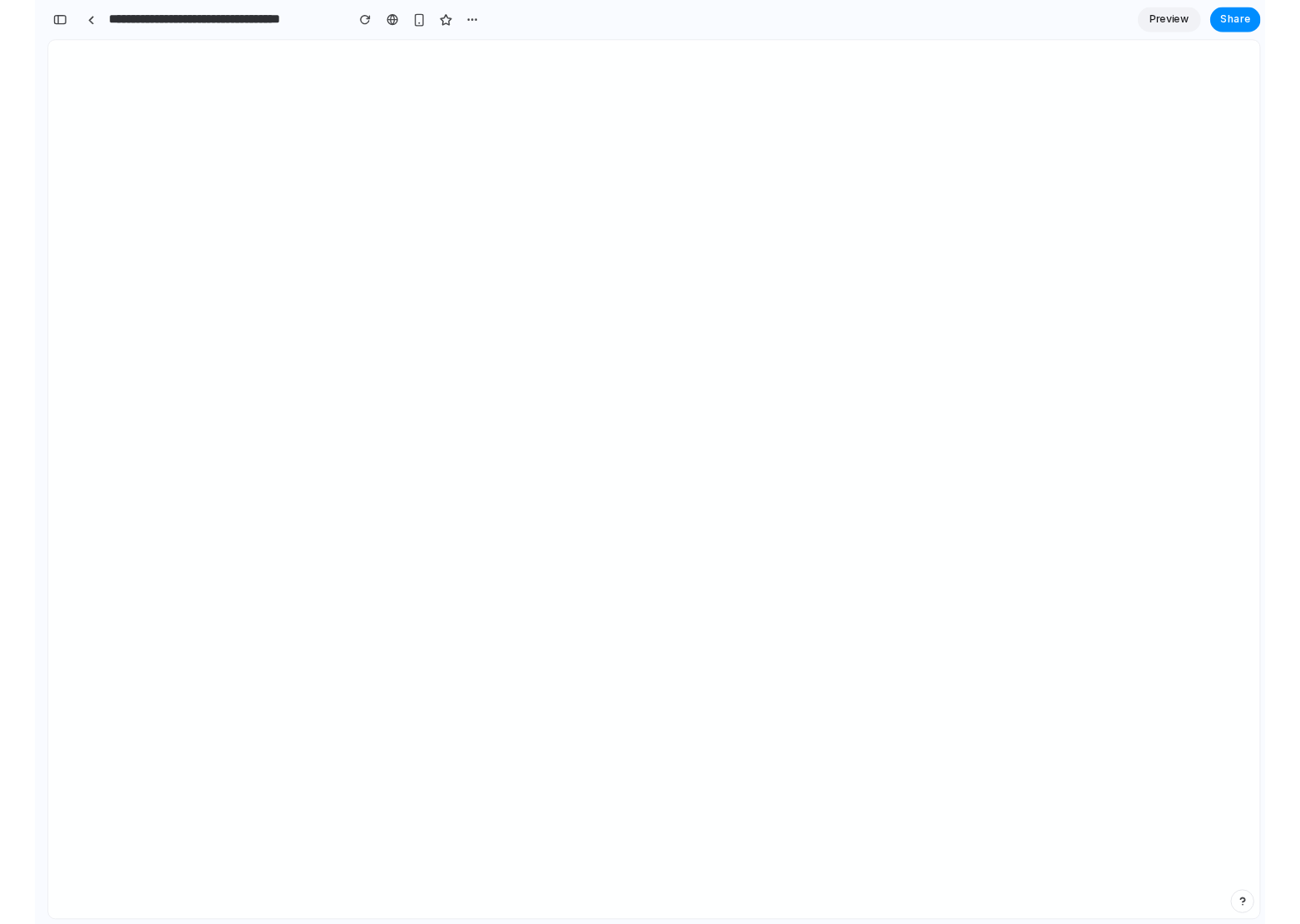
scroll to position [0, 15]
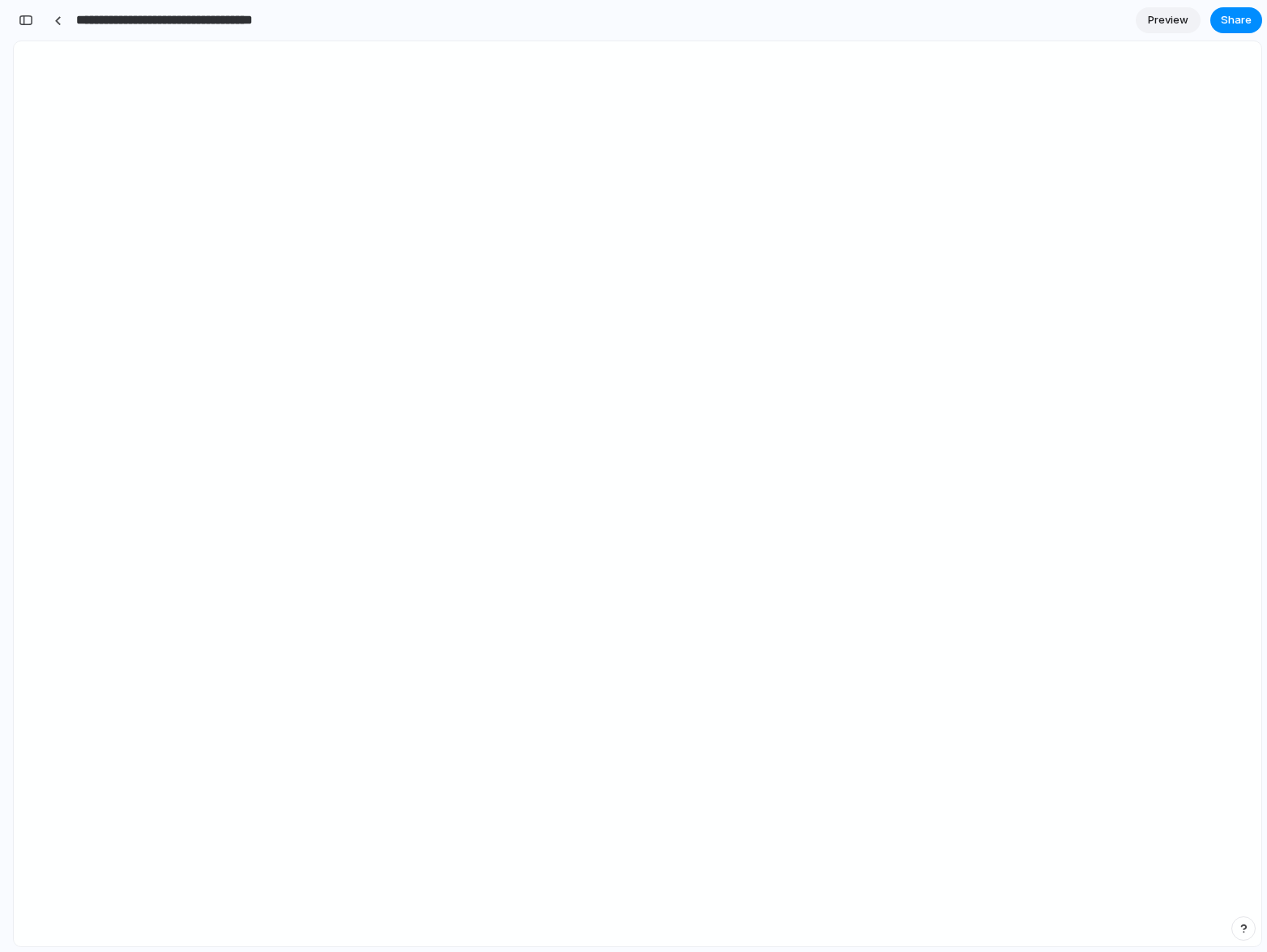
drag, startPoint x: 179, startPoint y: 23, endPoint x: 249, endPoint y: 26, distance: 70.1
click at [249, 26] on input "**********" at bounding box center [194, 20] width 242 height 29
click at [262, 23] on input "**********" at bounding box center [194, 20] width 242 height 29
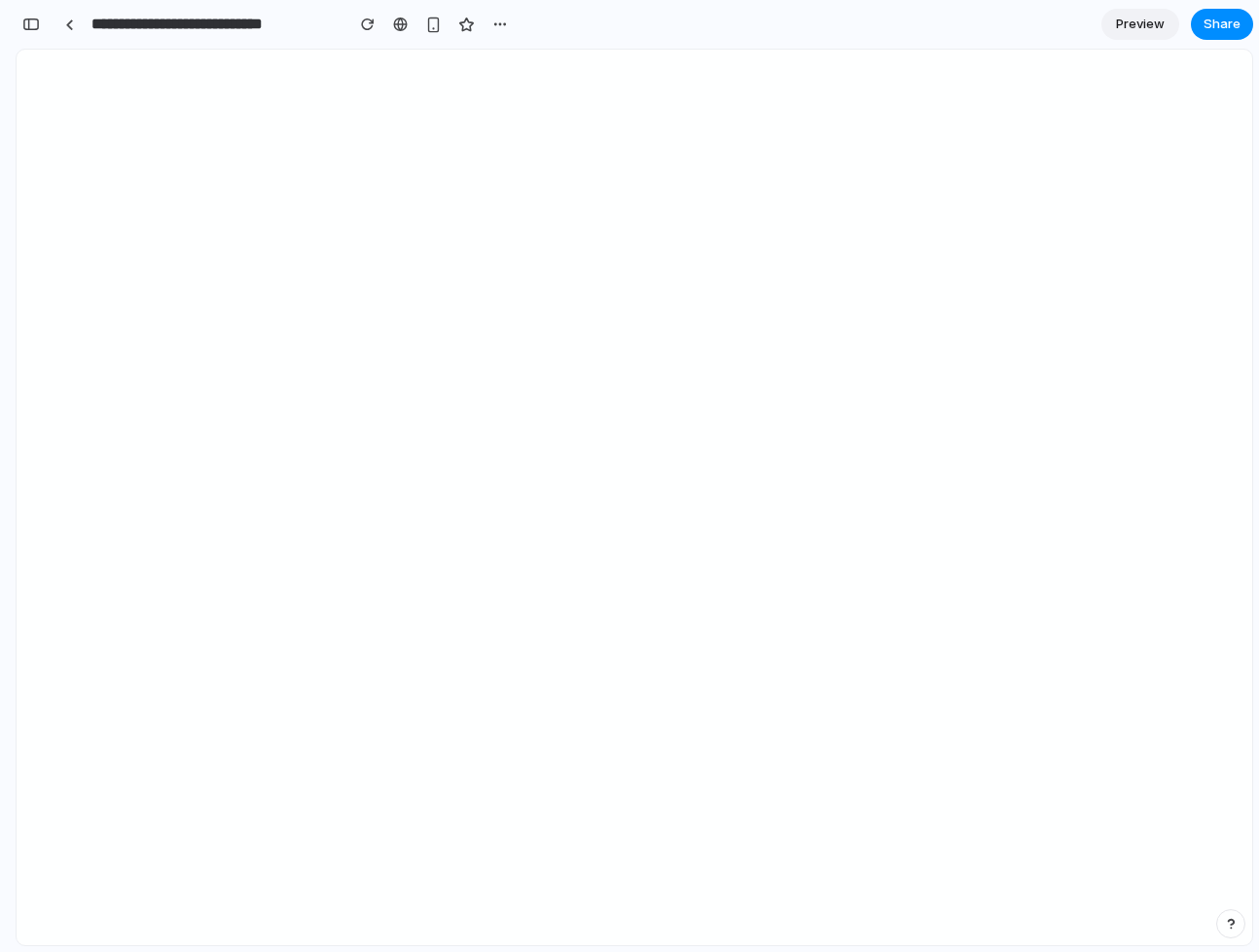
scroll to position [2410, 0]
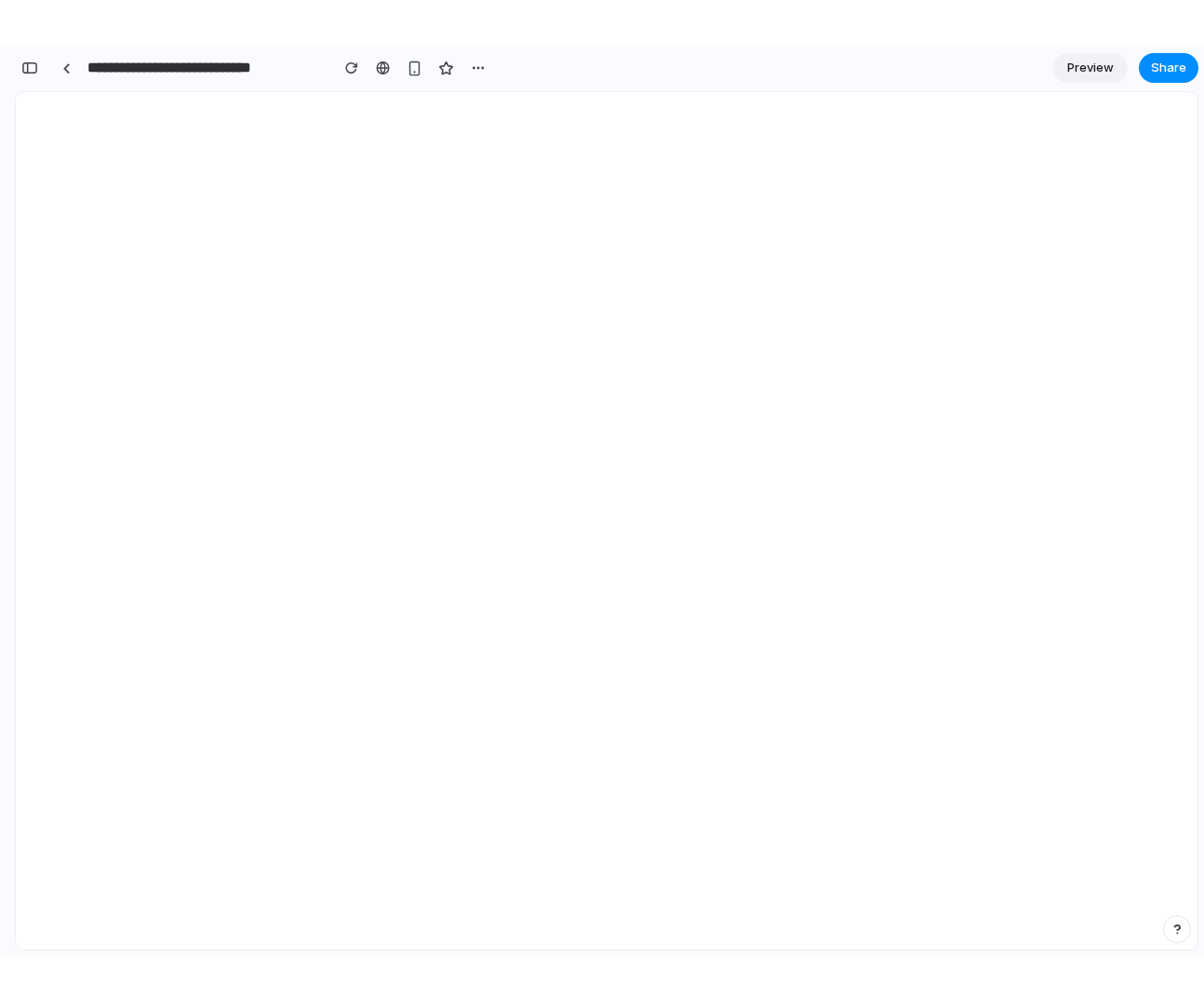
scroll to position [2306, 0]
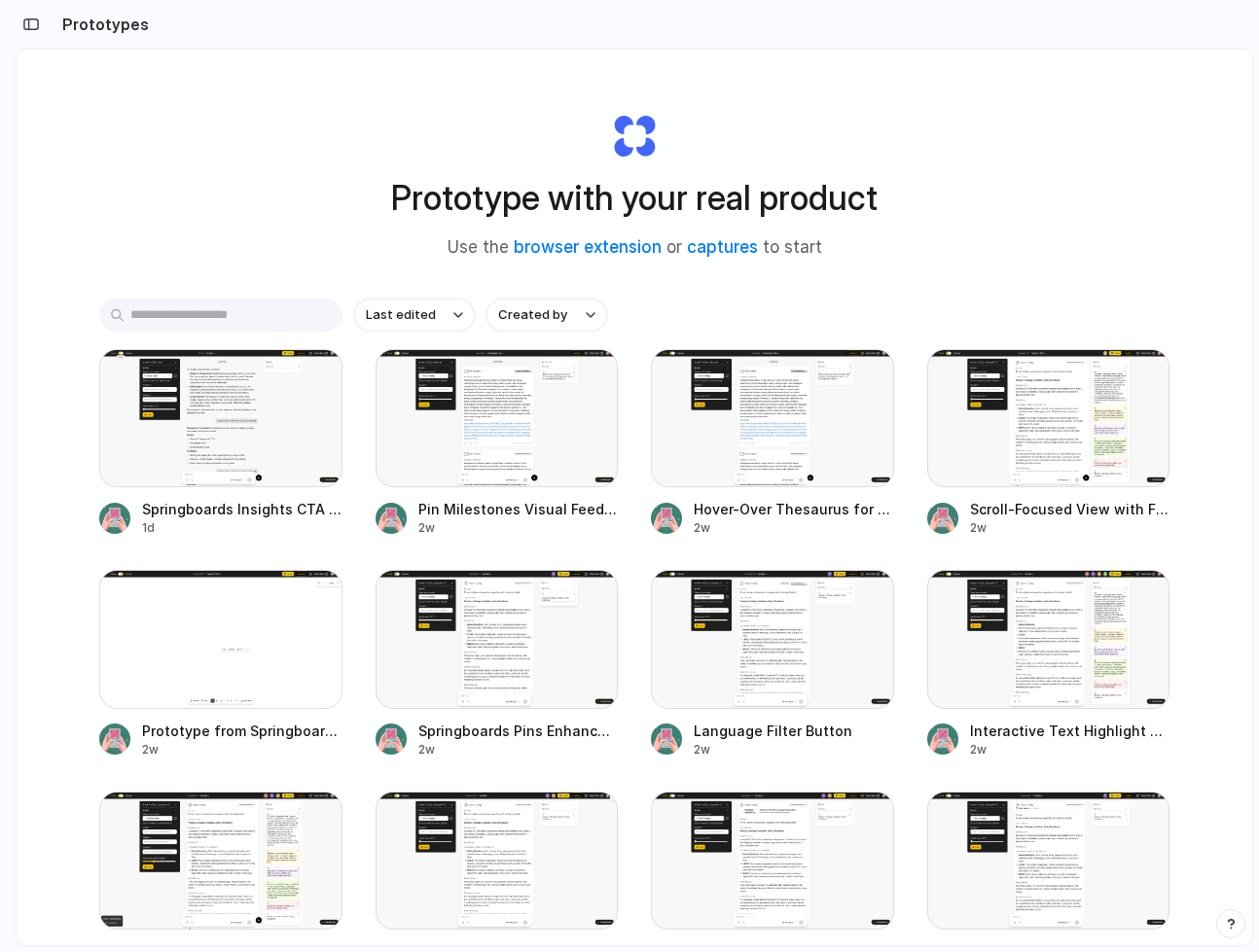
click at [71, 904] on div "Prototype with your real product Use the browser extension or captures to start…" at bounding box center [634, 549] width 1235 height 1000
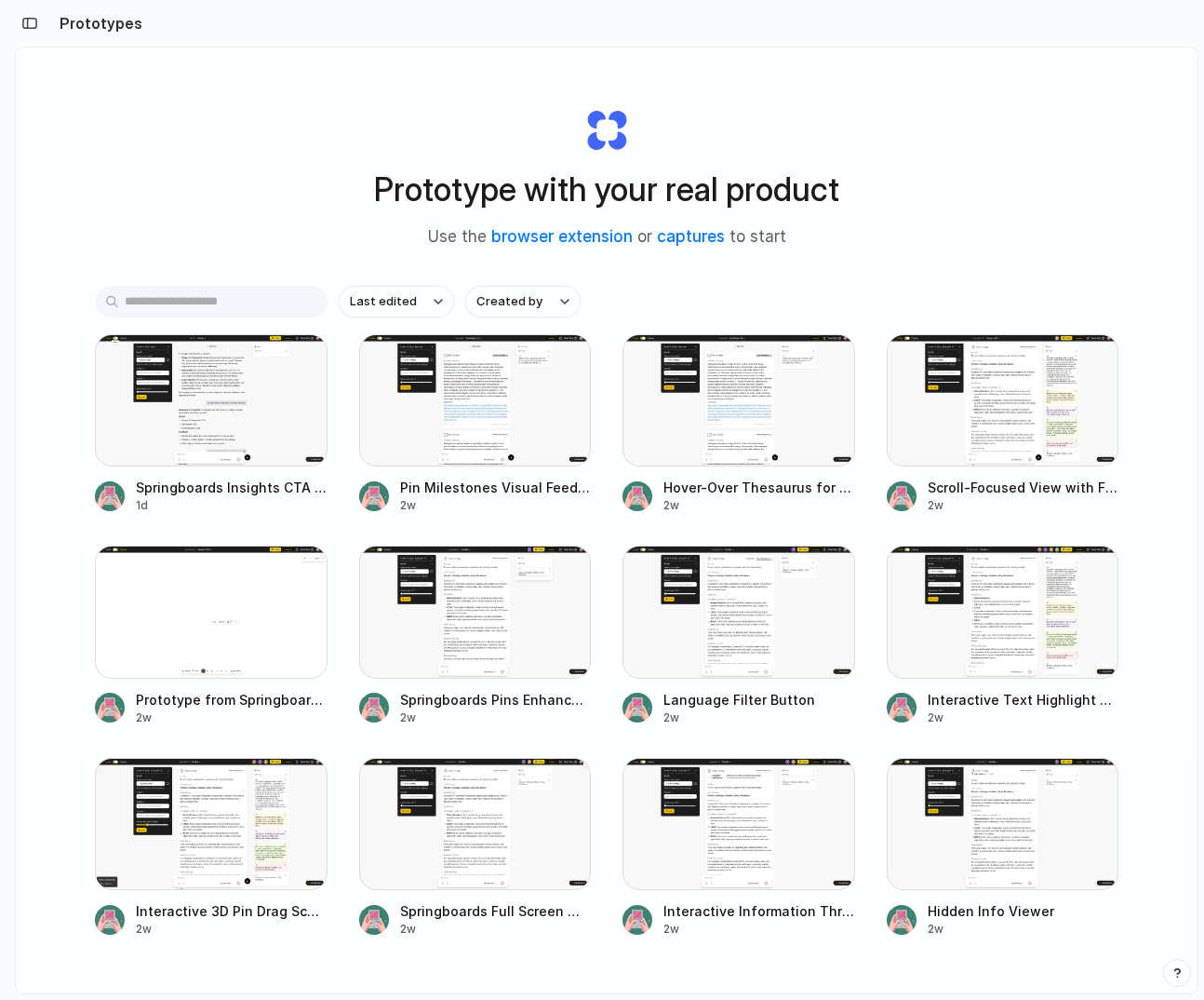
click at [225, 125] on div "Prototype with your real product Use the browser extension or captures to start…" at bounding box center [607, 569] width 1181 height 1045
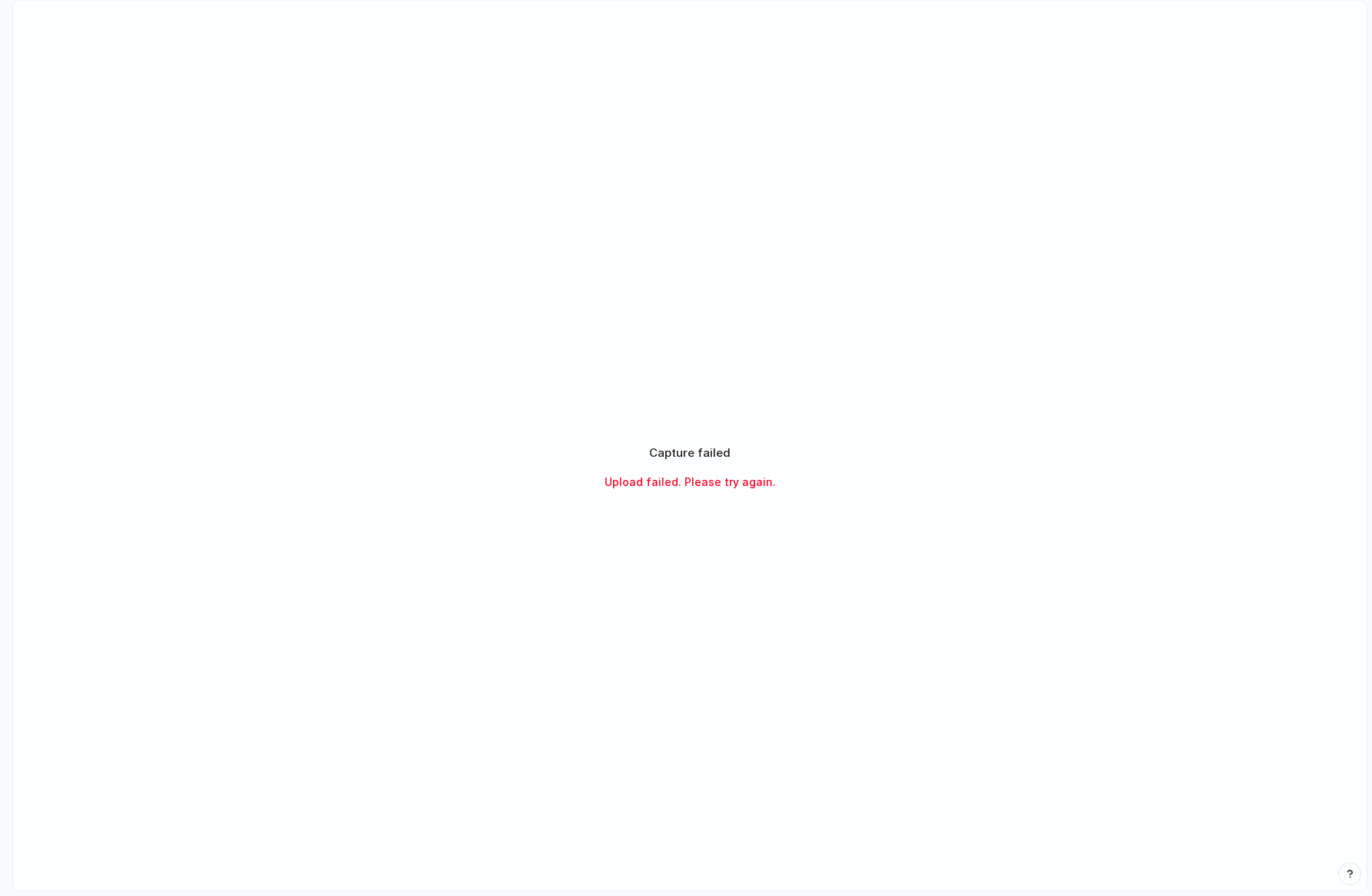
click at [698, 475] on span "Upload failed. Please try again." at bounding box center [690, 482] width 171 height 16
click at [723, 486] on span "Upload failed. Please try again." at bounding box center [690, 482] width 171 height 16
click at [647, 587] on div "Capture failed Upload failed. Please try again." at bounding box center [690, 467] width 1353 height 933
click at [634, 616] on div "Capture failed Upload failed. Please try again." at bounding box center [690, 467] width 1353 height 933
